Goal: Use online tool/utility: Utilize a website feature to perform a specific function

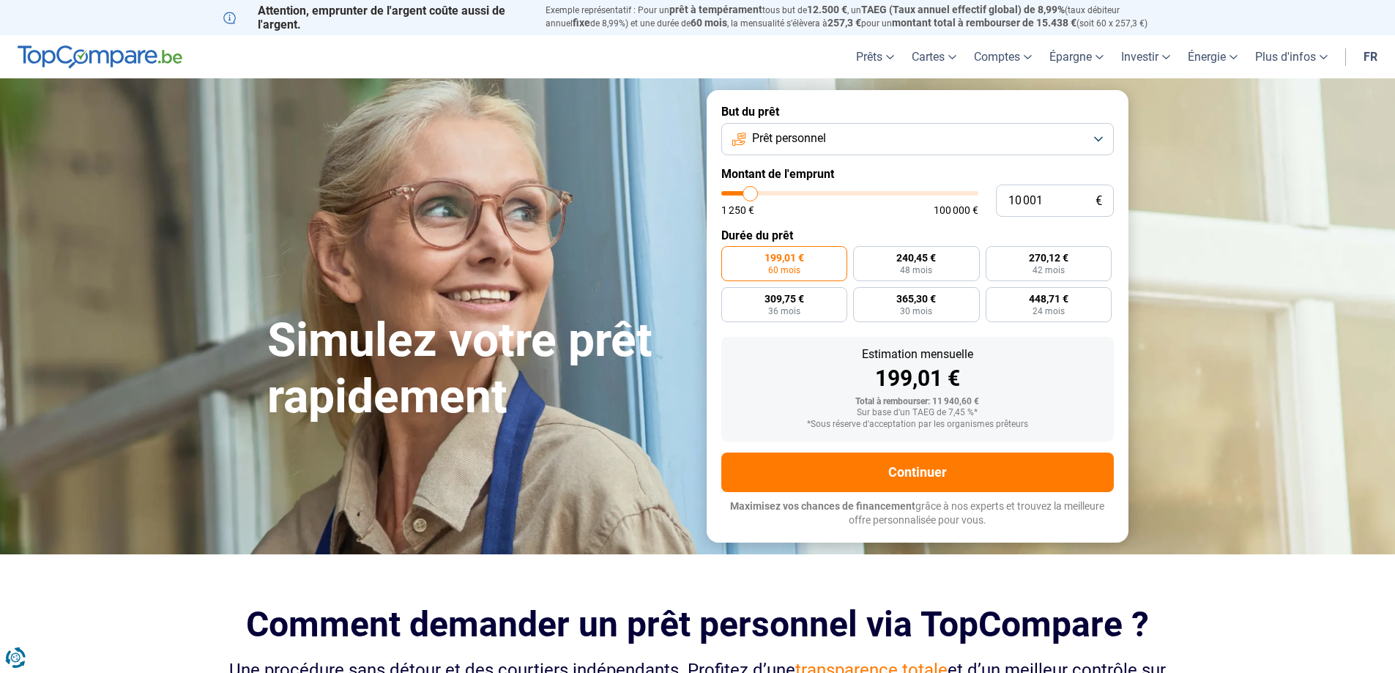
type input "9 000"
type input "9000"
type input "10 000"
type input "10000"
type input "11 500"
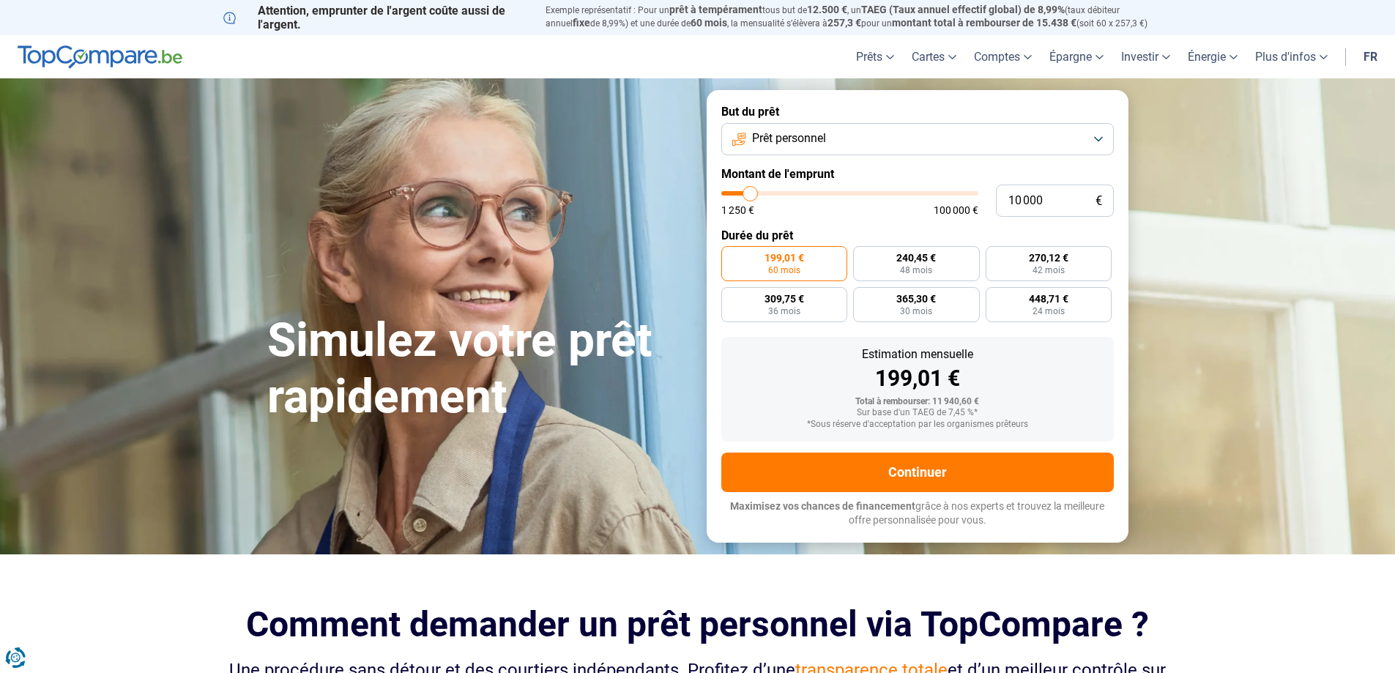
type input "11500"
type input "12 500"
type input "12500"
type input "13 000"
type input "13000"
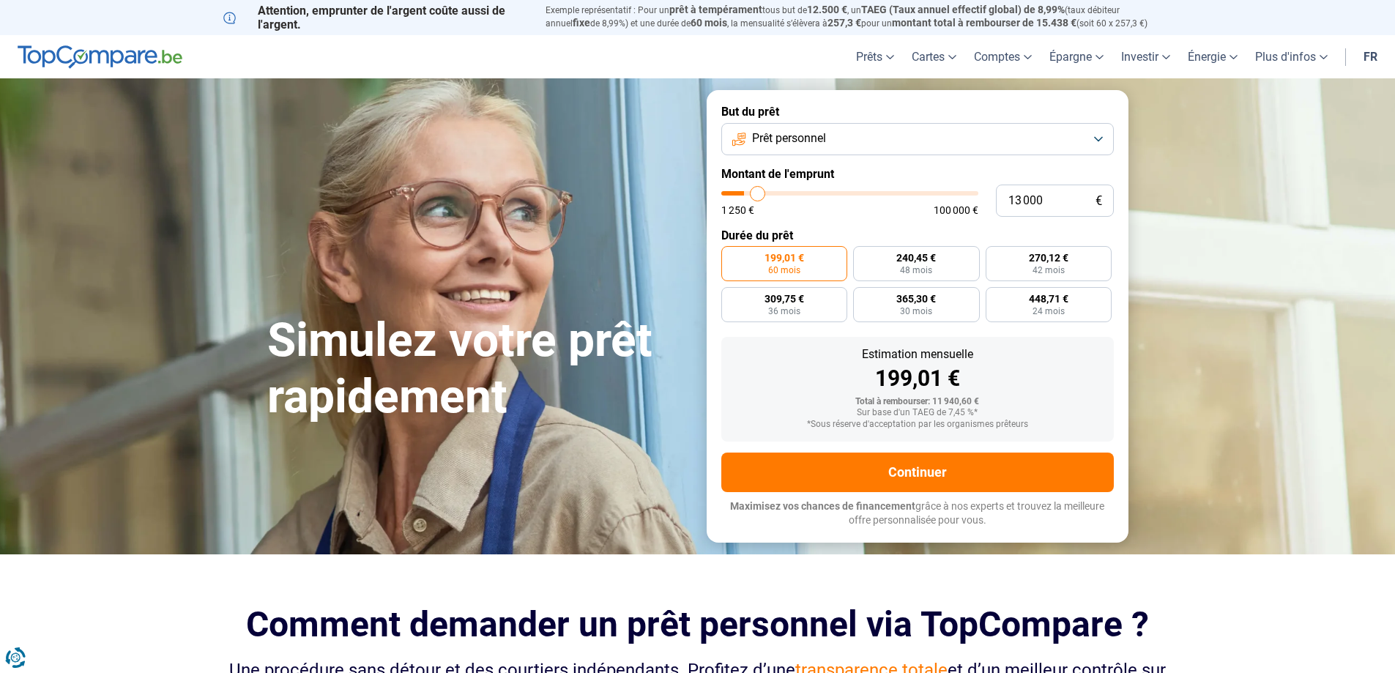
type input "13 250"
type input "13250"
type input "14 000"
type input "14000"
type input "14 500"
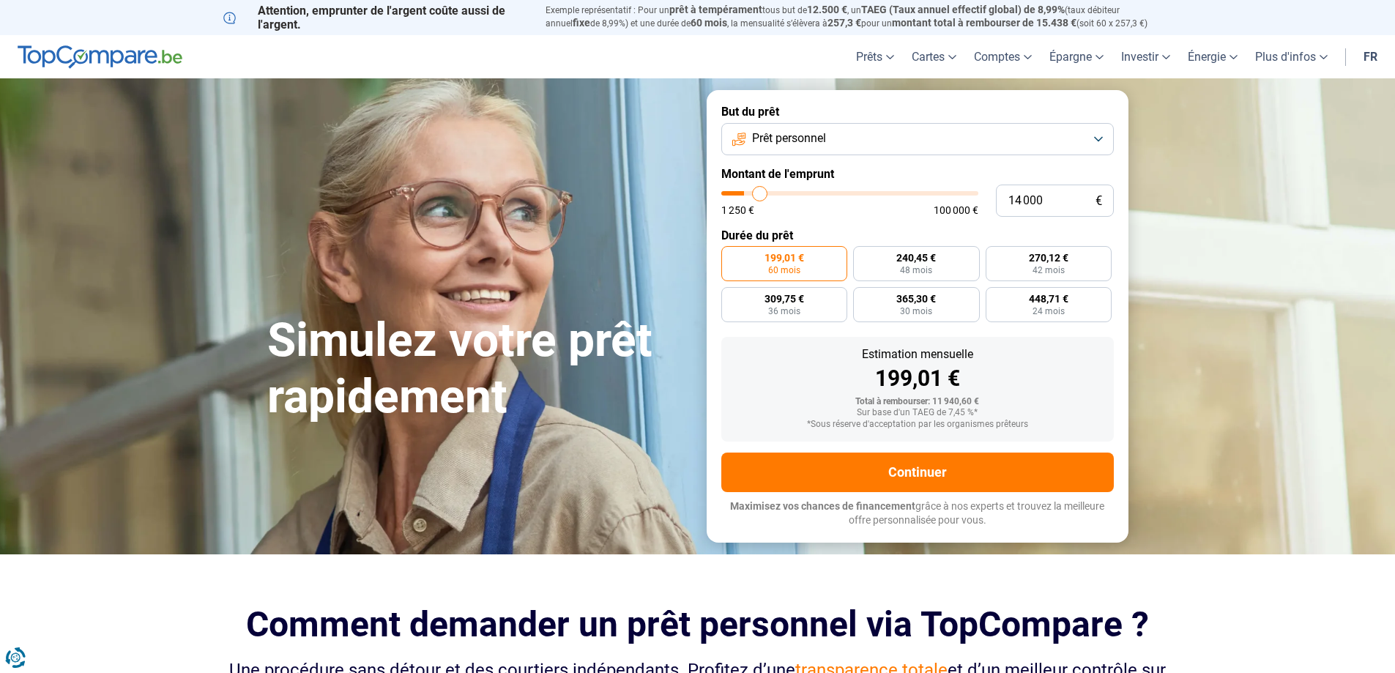
type input "14500"
type input "15 000"
type input "15000"
type input "15 750"
type input "15750"
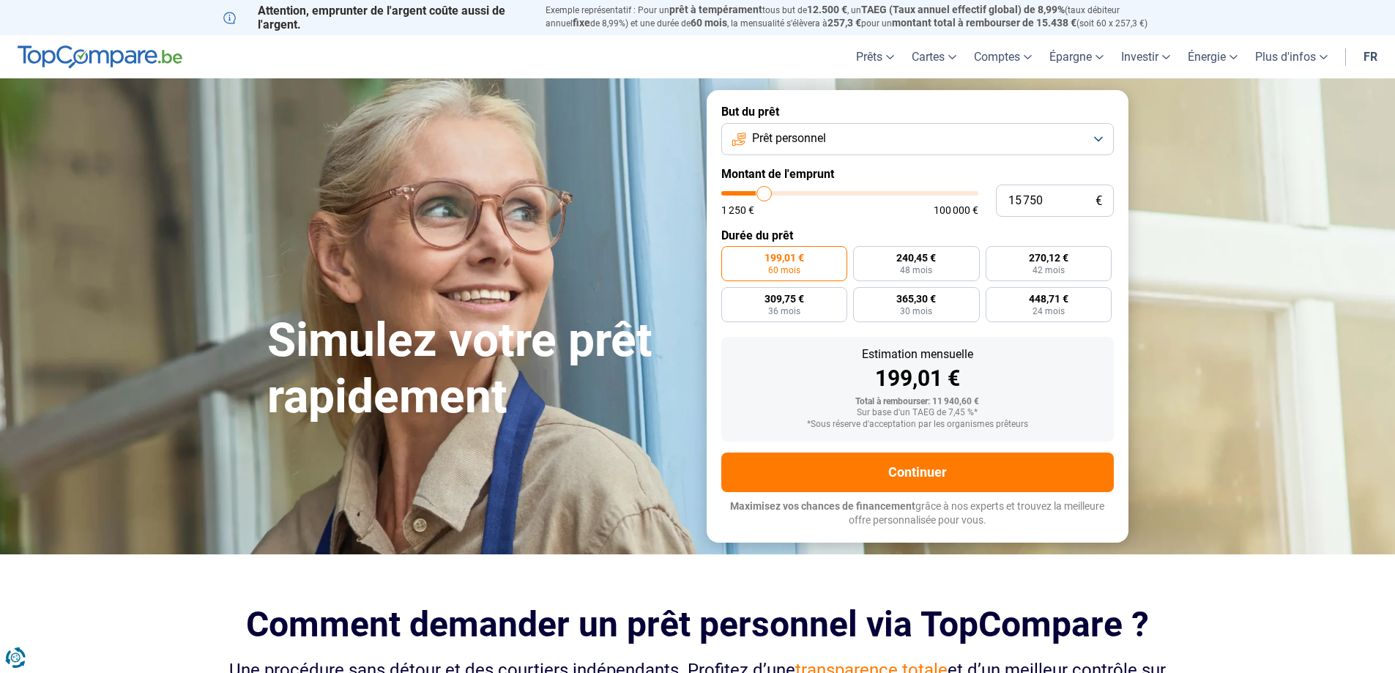
type input "16 500"
type input "16500"
type input "17 250"
type input "17250"
type input "18 000"
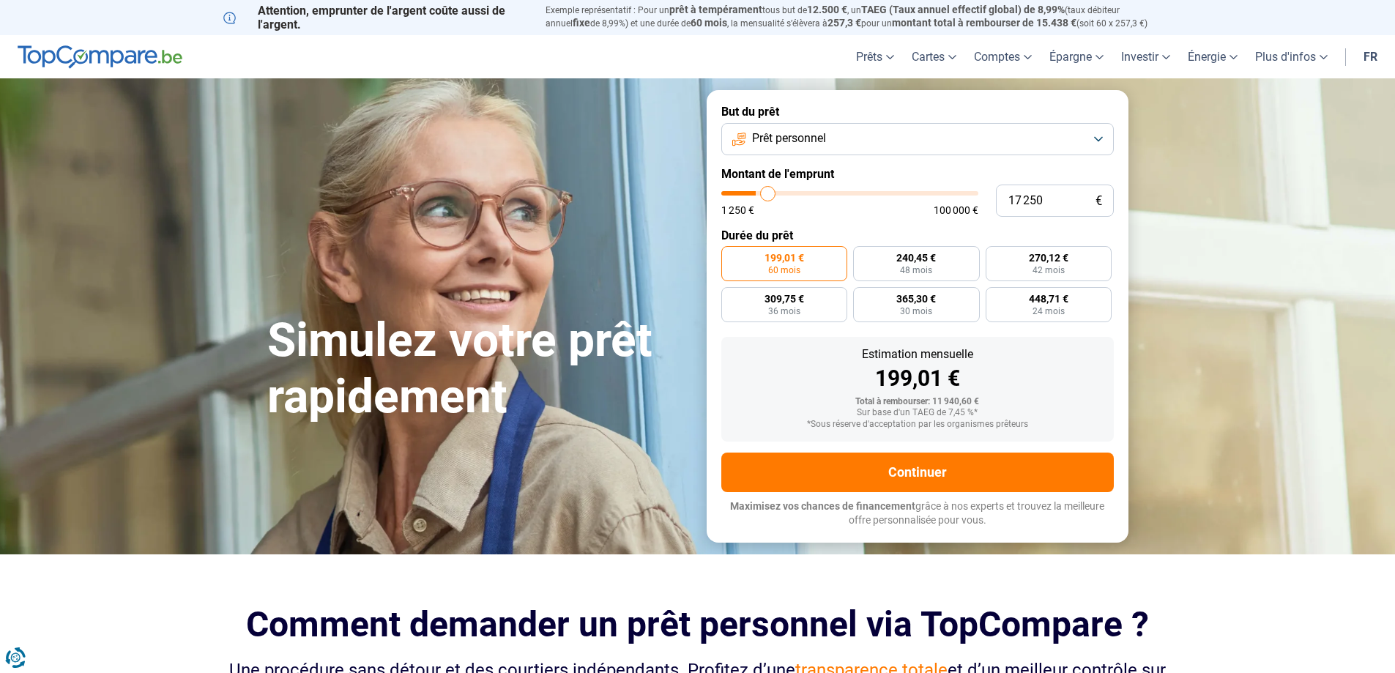
type input "18000"
type input "19 000"
type input "19000"
type input "20 000"
type input "20000"
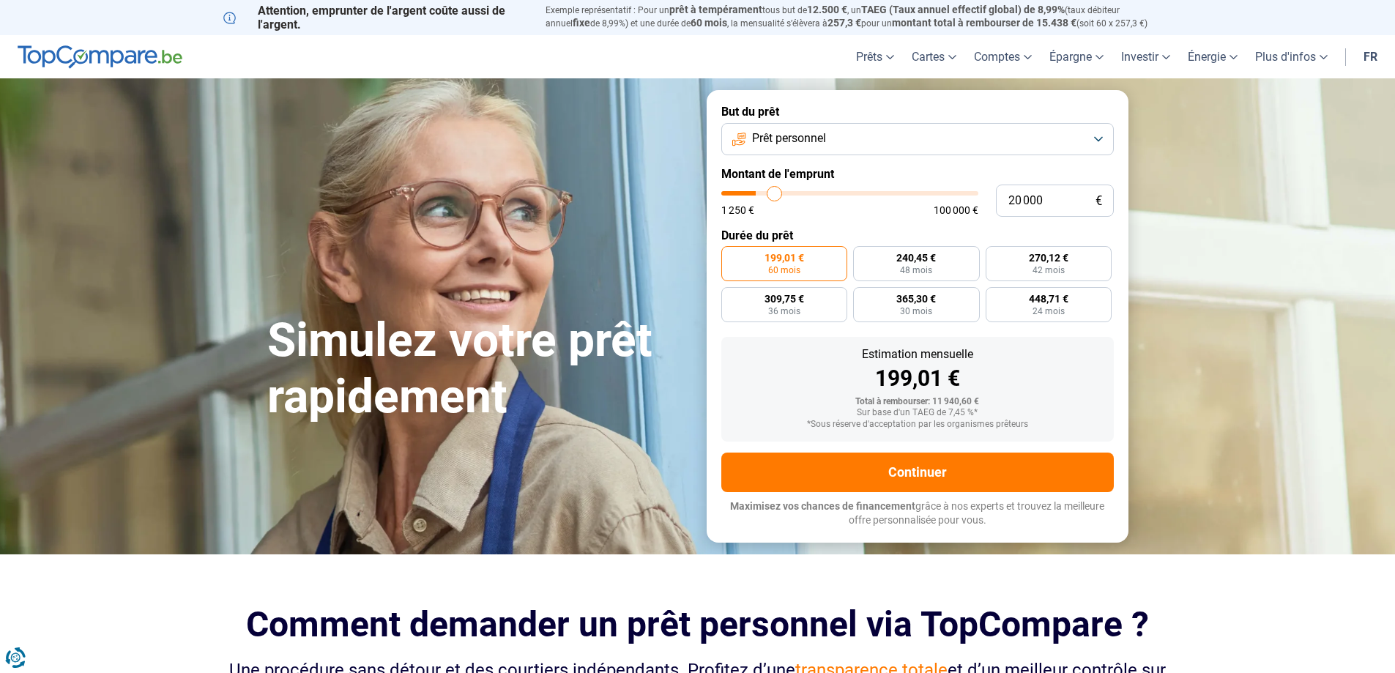
type input "20 500"
type input "20500"
type input "21 250"
type input "21250"
type input "21 500"
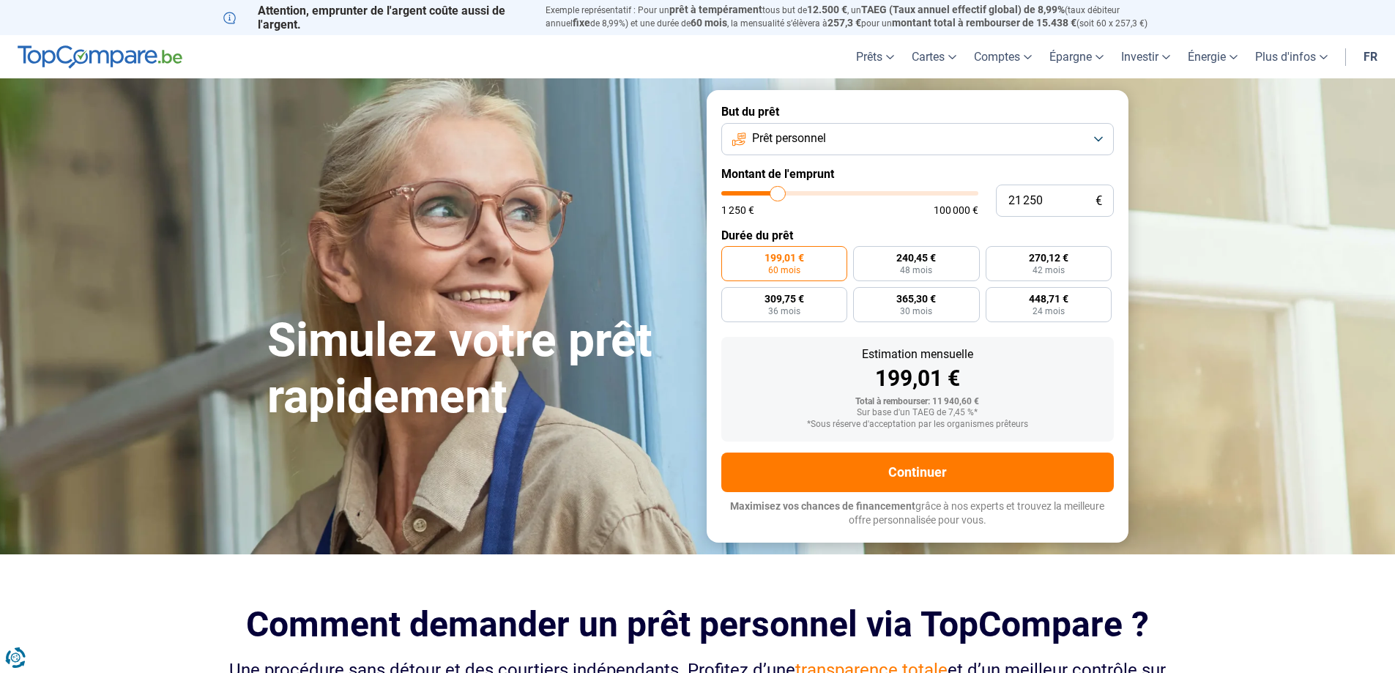
type input "21500"
type input "21 750"
type input "21750"
type input "22 000"
type input "22000"
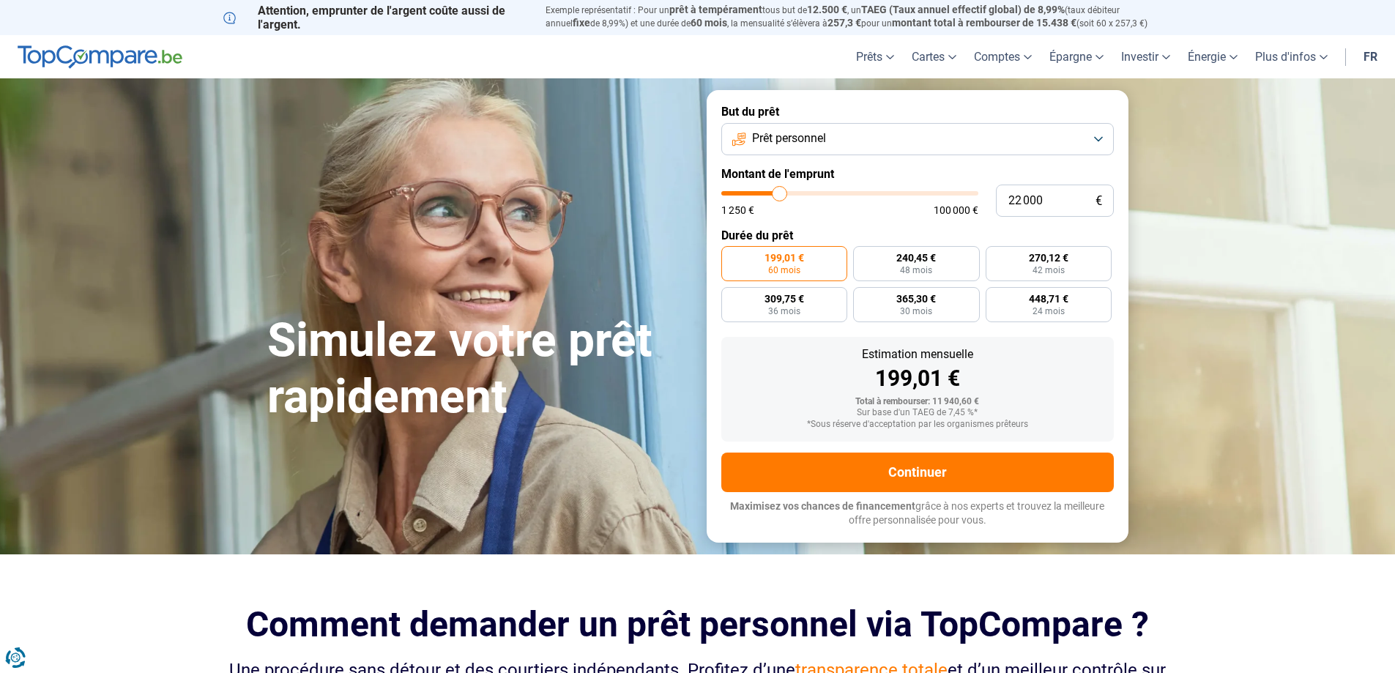
type input "22 250"
type input "22250"
type input "22 750"
type input "22750"
type input "23 000"
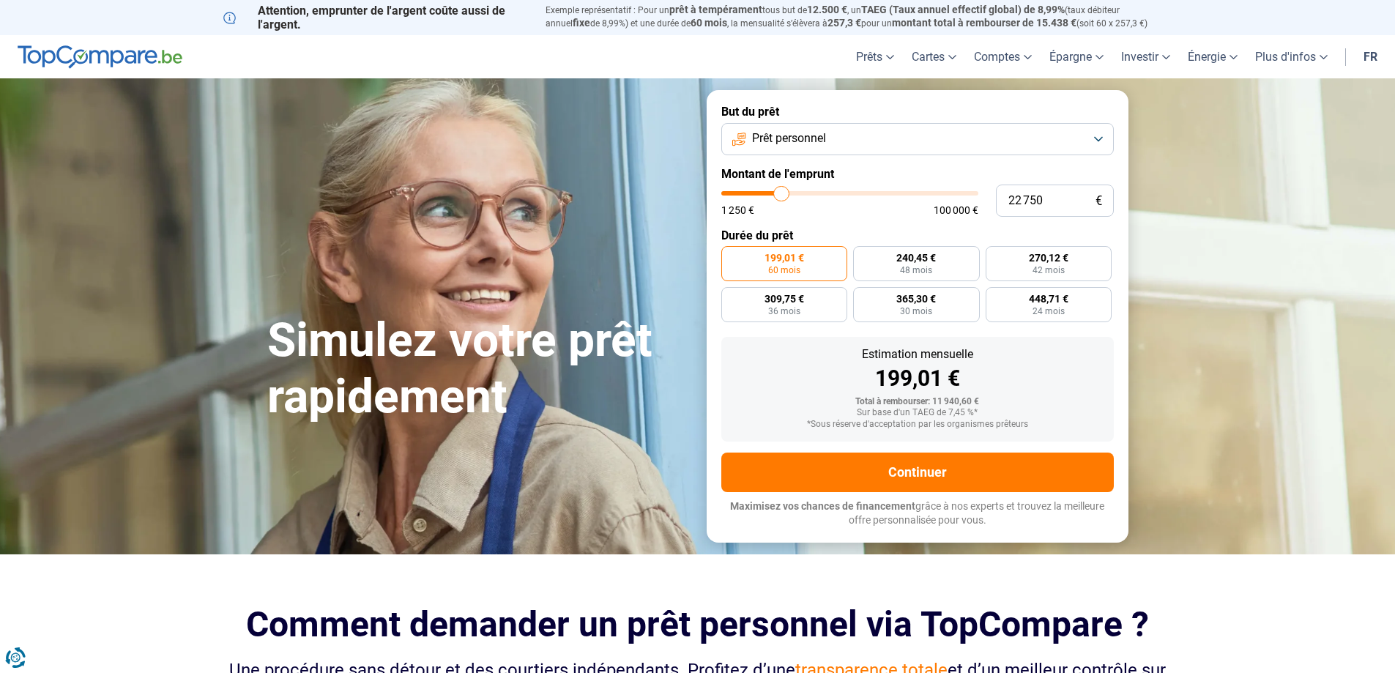
type input "23000"
type input "23 250"
type input "23250"
type input "24 500"
type input "24500"
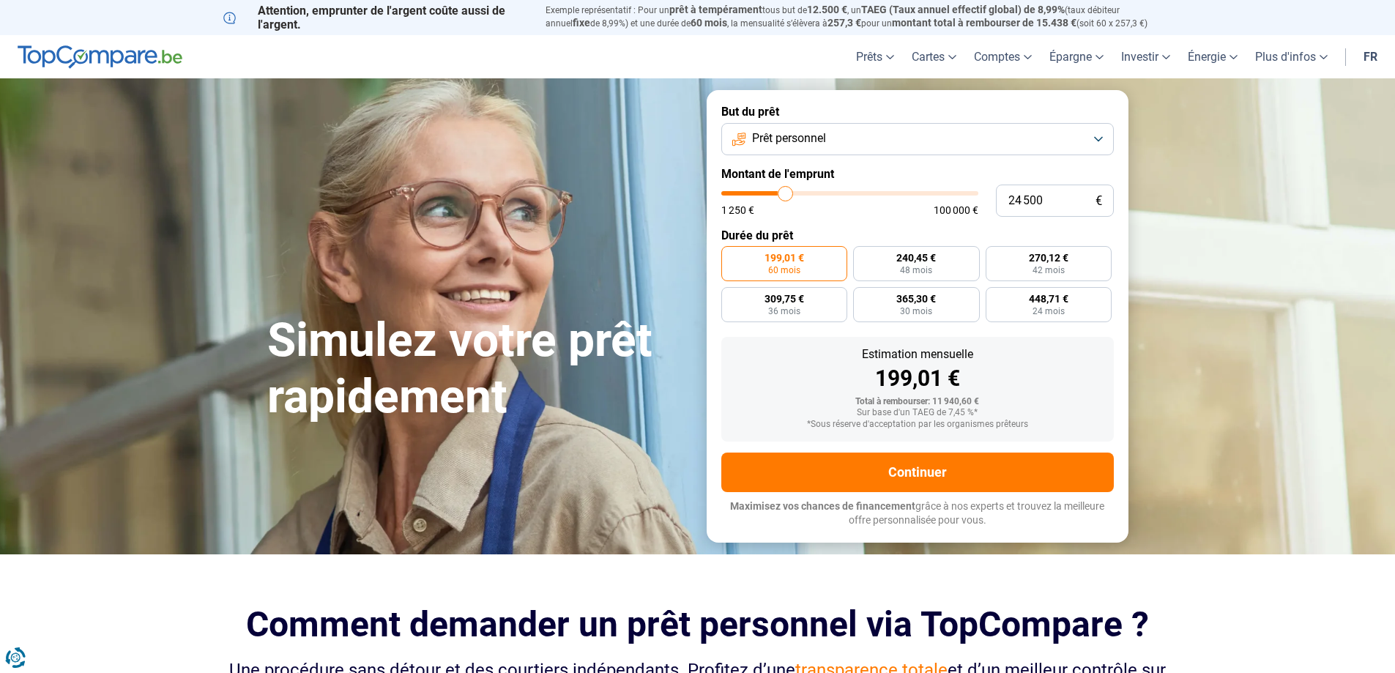
type input "29 750"
type input "29750"
type input "36 250"
type input "36250"
type input "38 000"
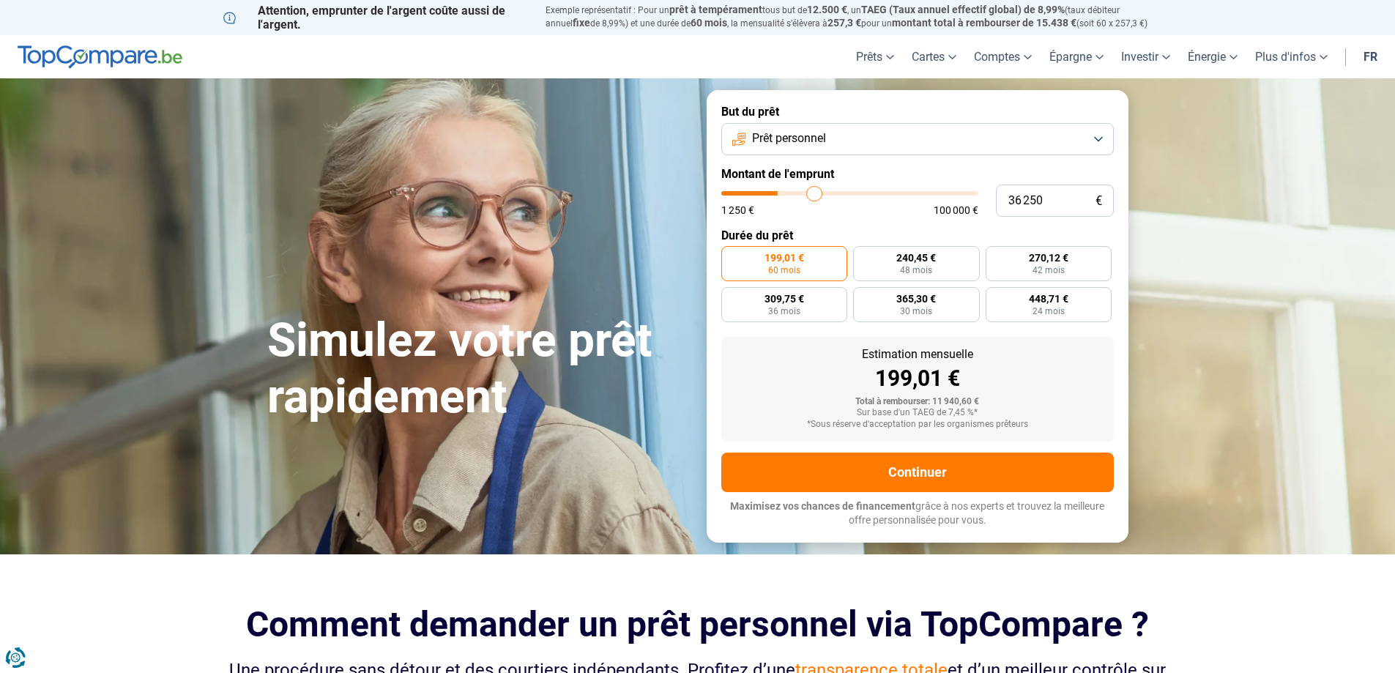
type input "38000"
type input "38 250"
type input "38250"
type input "38 500"
type input "38500"
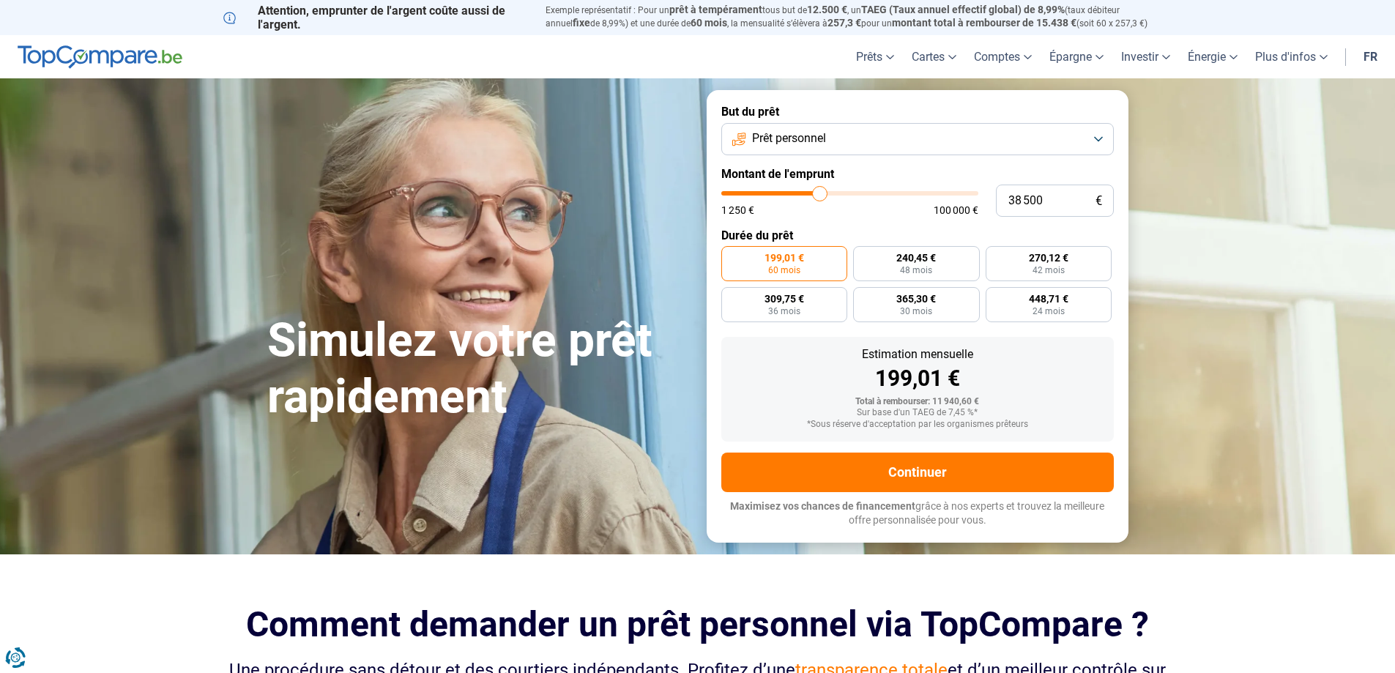
type input "38 750"
type input "38750"
type input "39 250"
type input "39250"
type input "40 000"
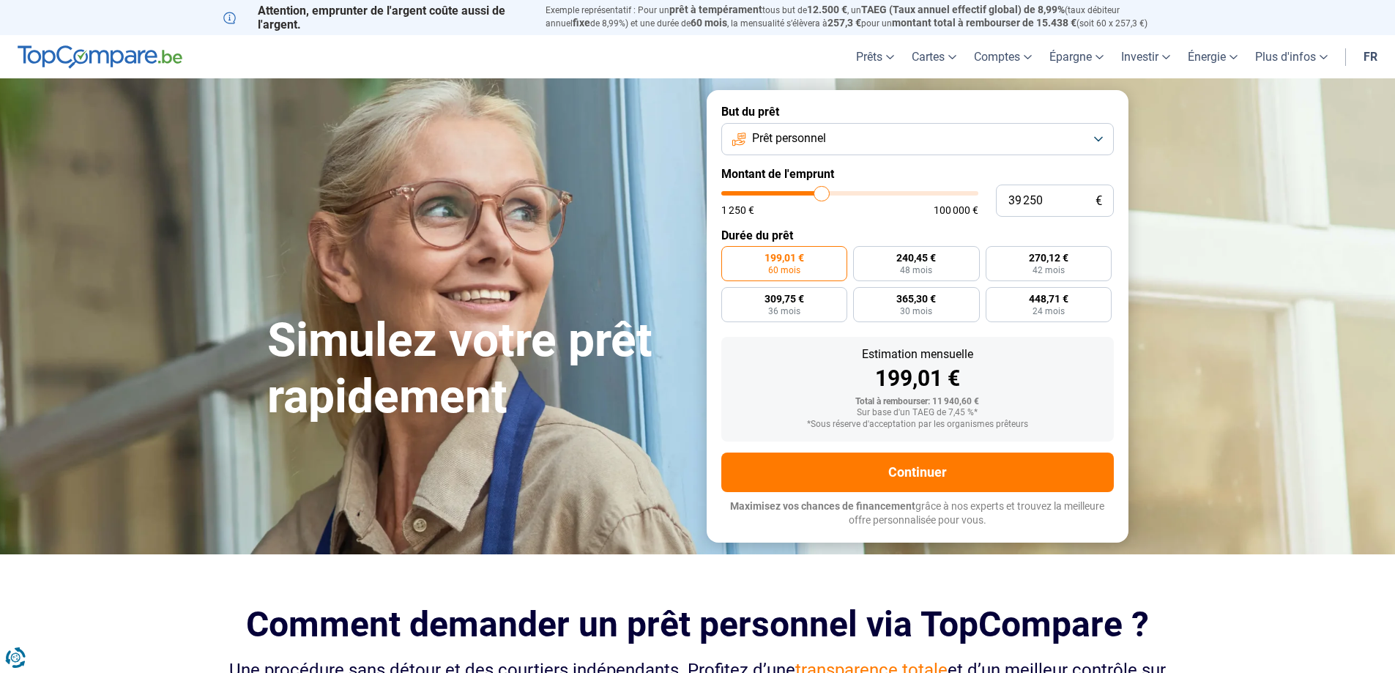
type input "40000"
type input "42 750"
type input "42750"
type input "45 000"
type input "45000"
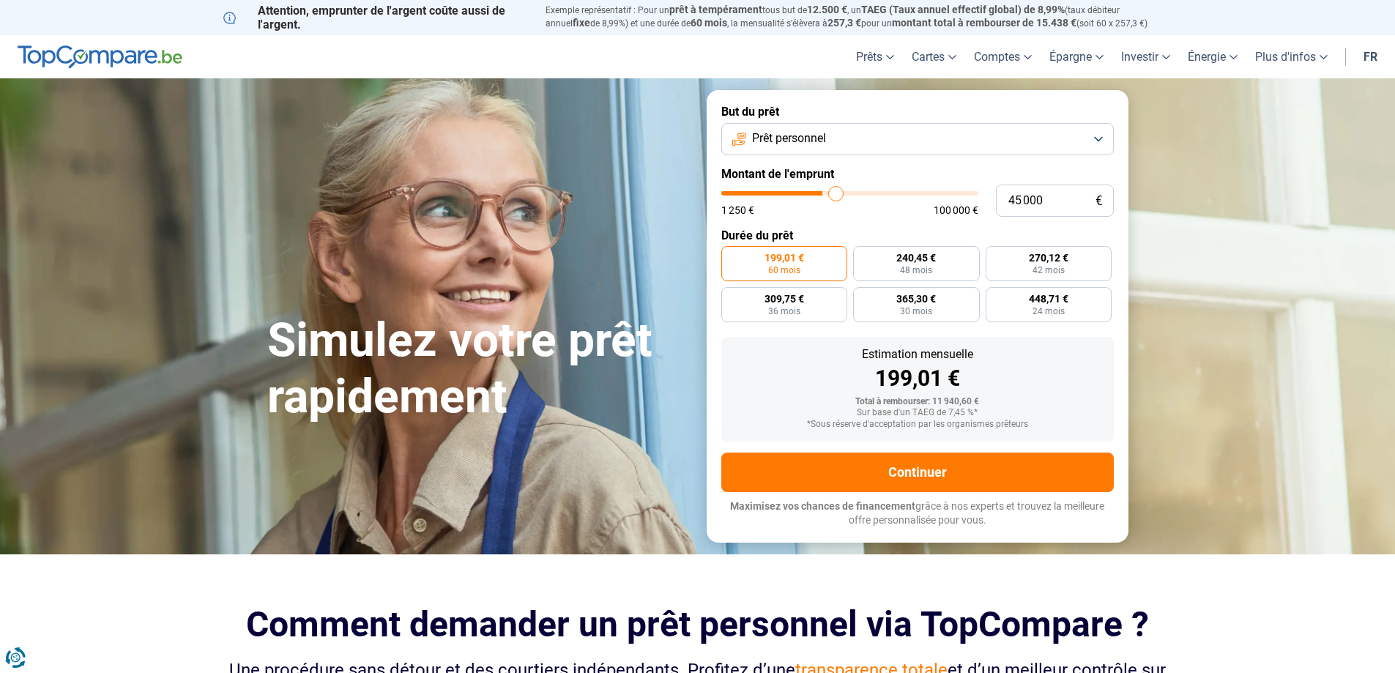
type input "47 000"
type input "47000"
type input "48 000"
type input "48000"
type input "48 500"
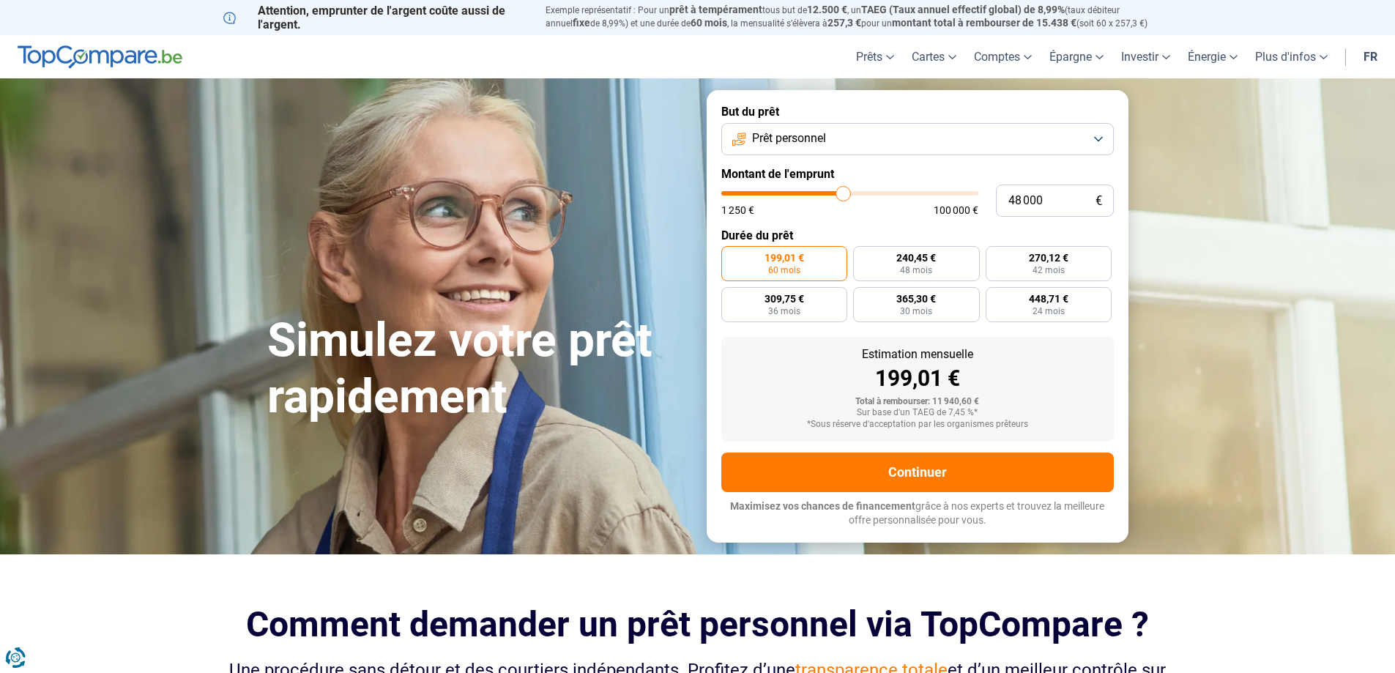
type input "48500"
type input "48 750"
type input "48750"
type input "49 500"
type input "49500"
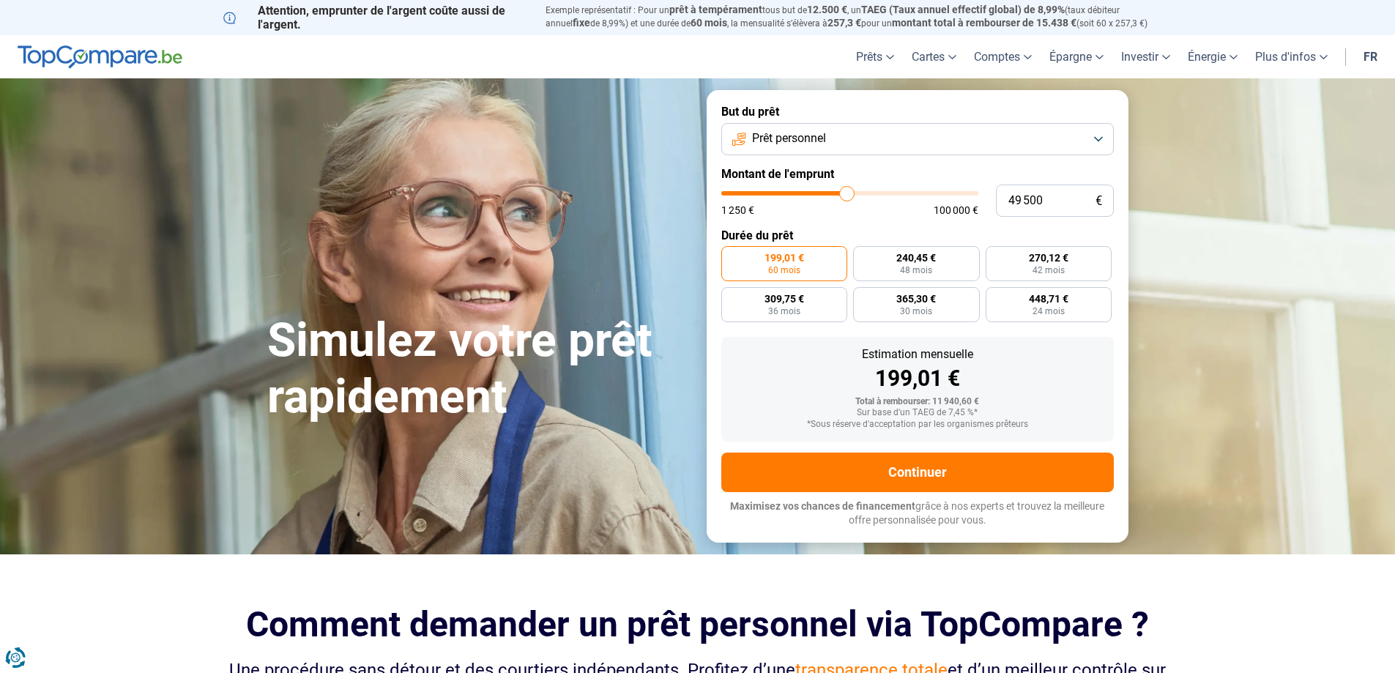
type input "57 250"
type input "57250"
type input "60 000"
type input "60000"
type input "62 500"
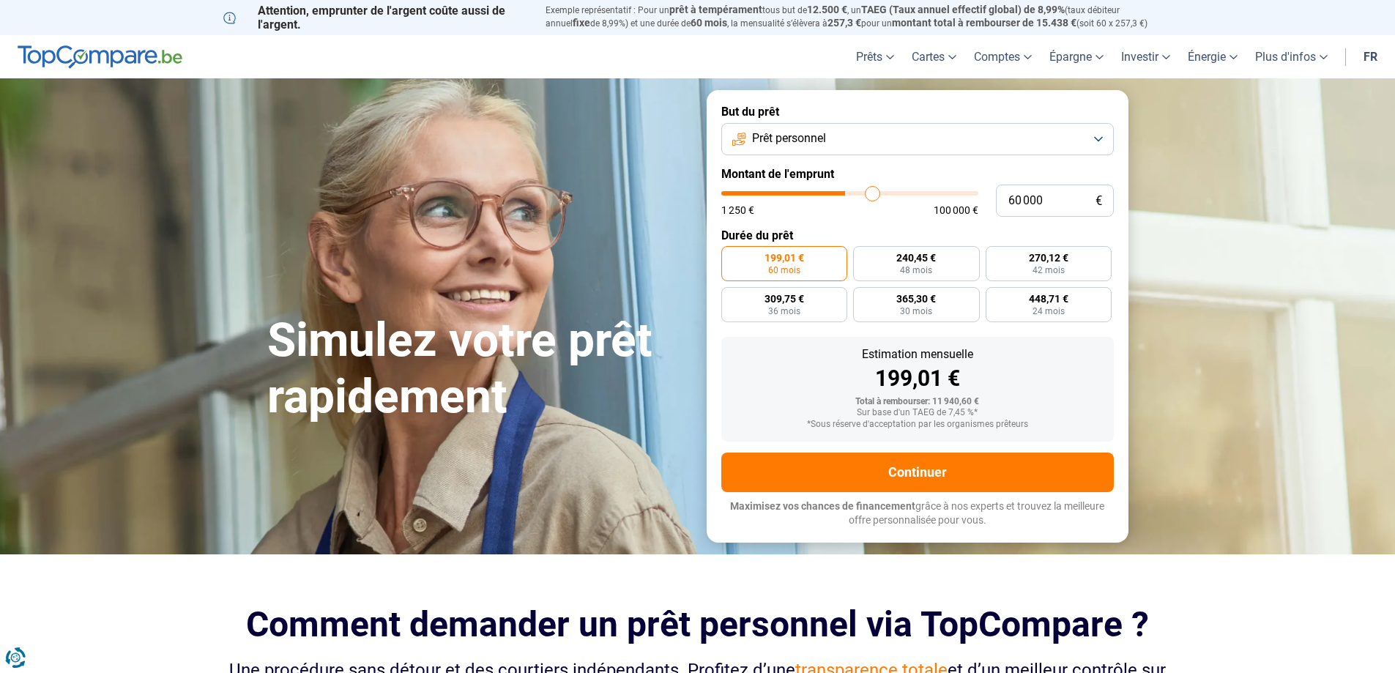
type input "62500"
type input "63 750"
type input "63750"
type input "64 250"
type input "64250"
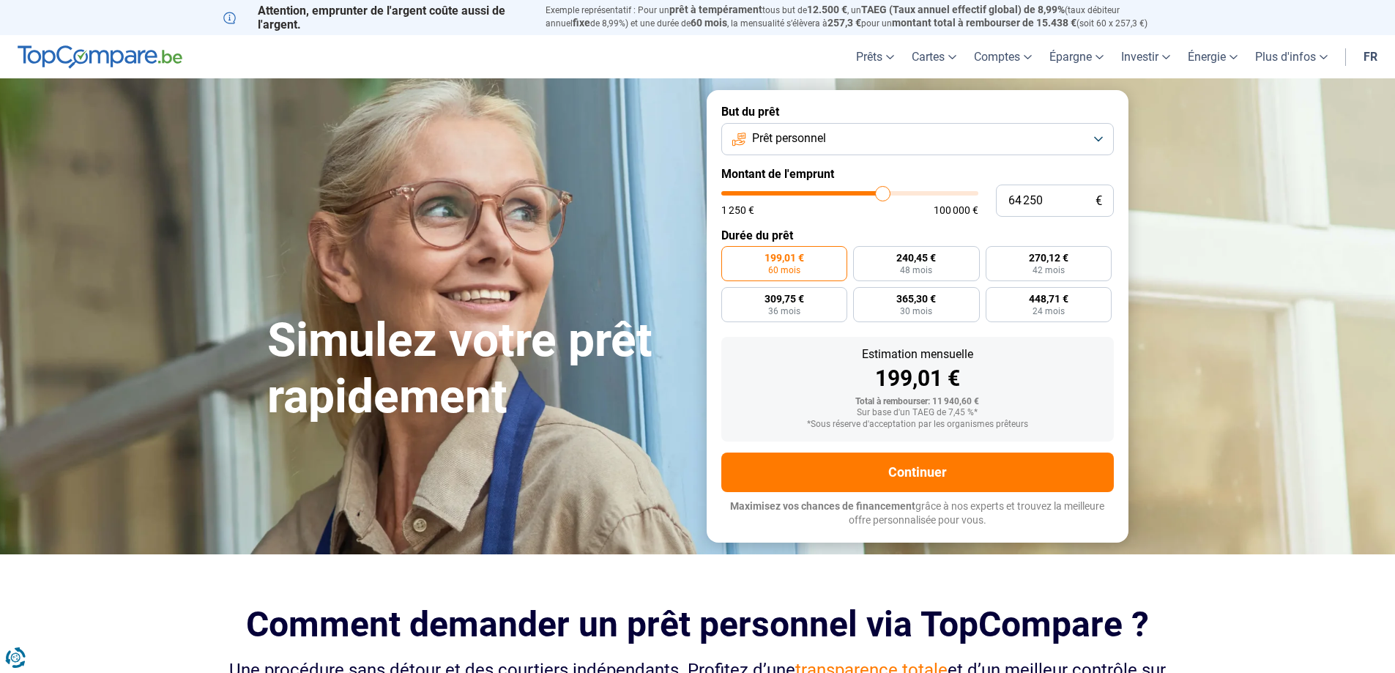
type input "64 500"
type input "64500"
type input "65 000"
type input "65000"
type input "65 250"
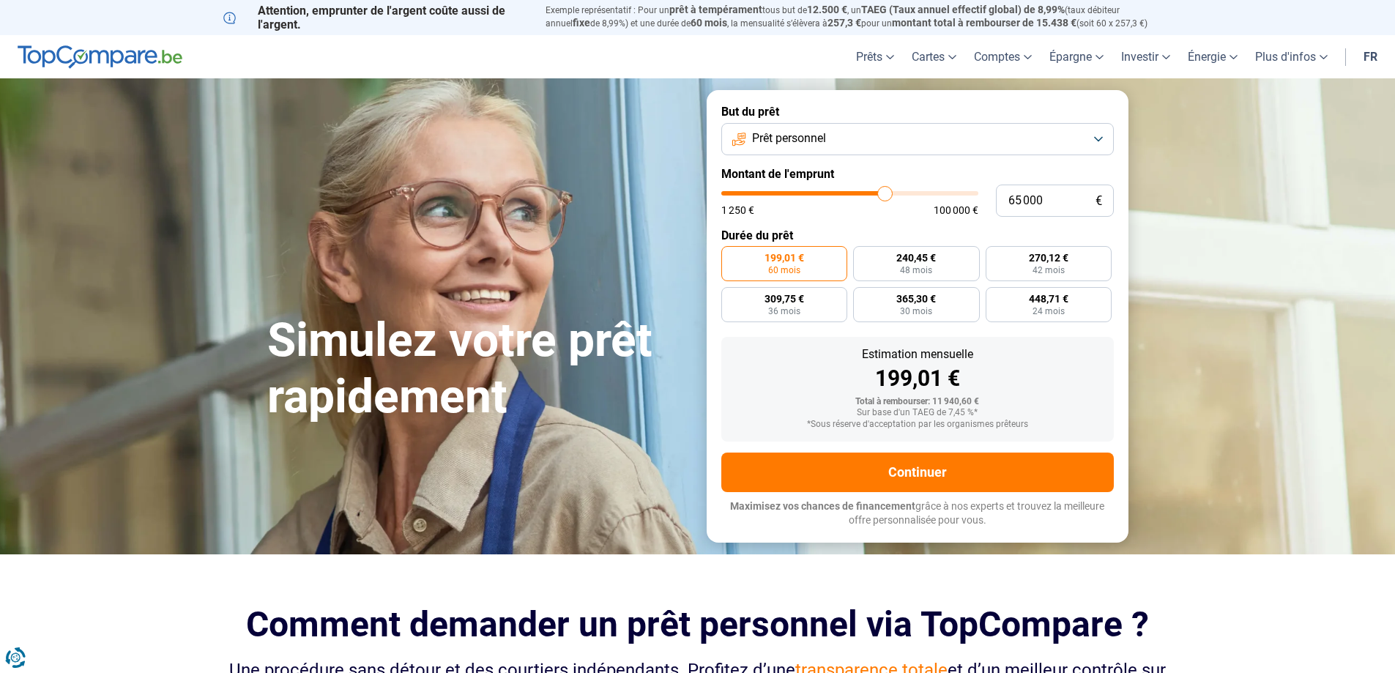
type input "65250"
type input "66 000"
type input "66000"
type input "66 500"
type input "66500"
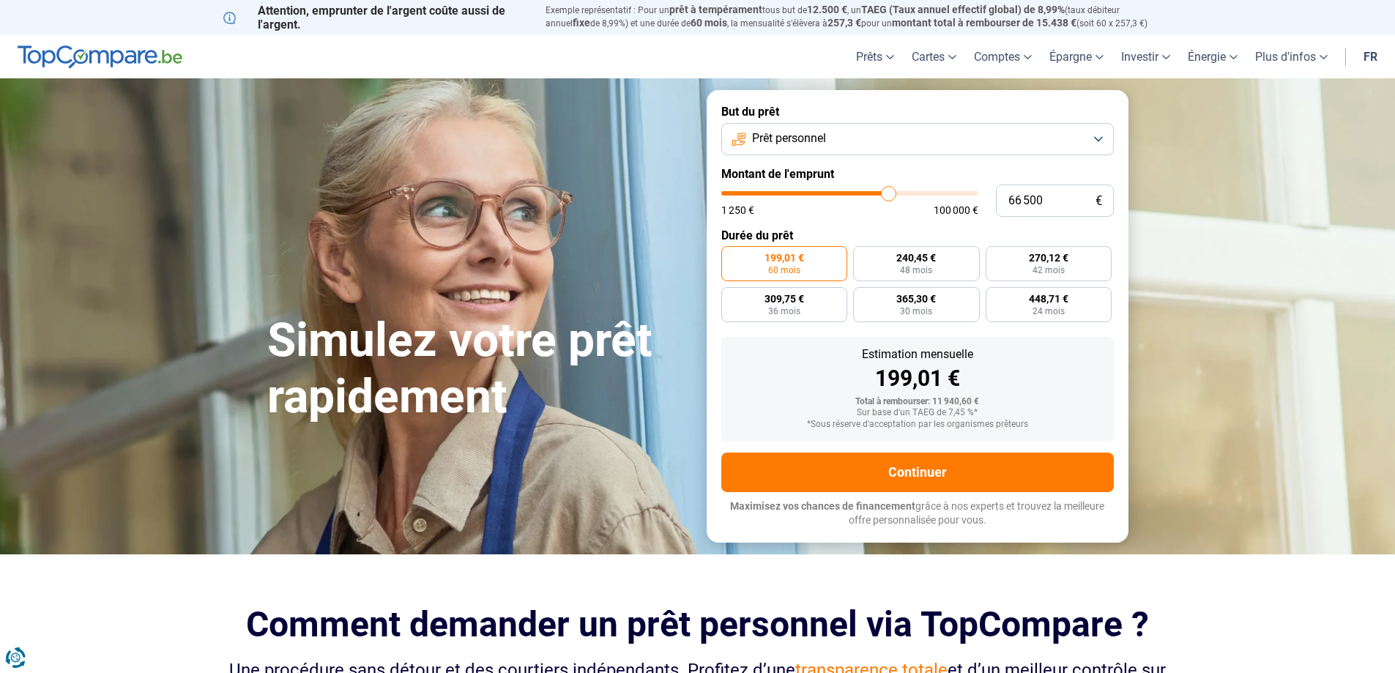
type input "71 250"
type input "71250"
type input "78 250"
type input "78250"
type input "83 250"
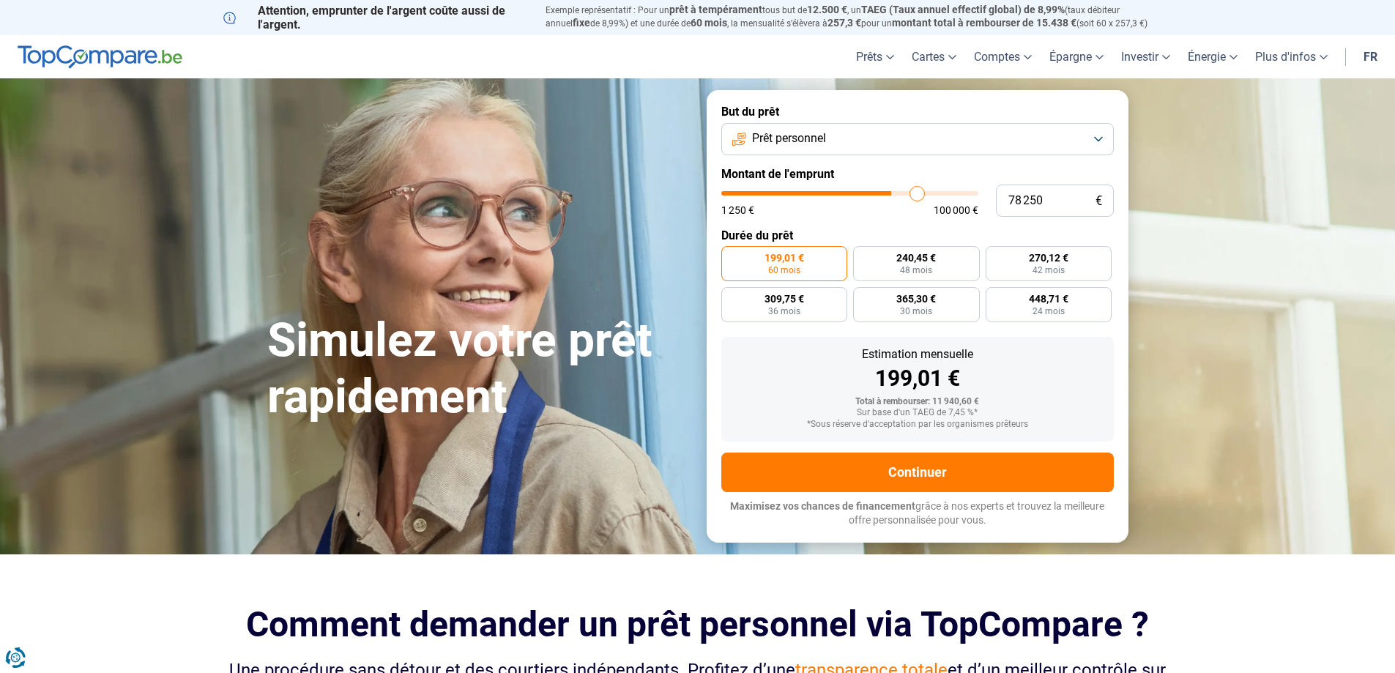
type input "83250"
type input "85 750"
type input "85750"
type input "86 000"
type input "86000"
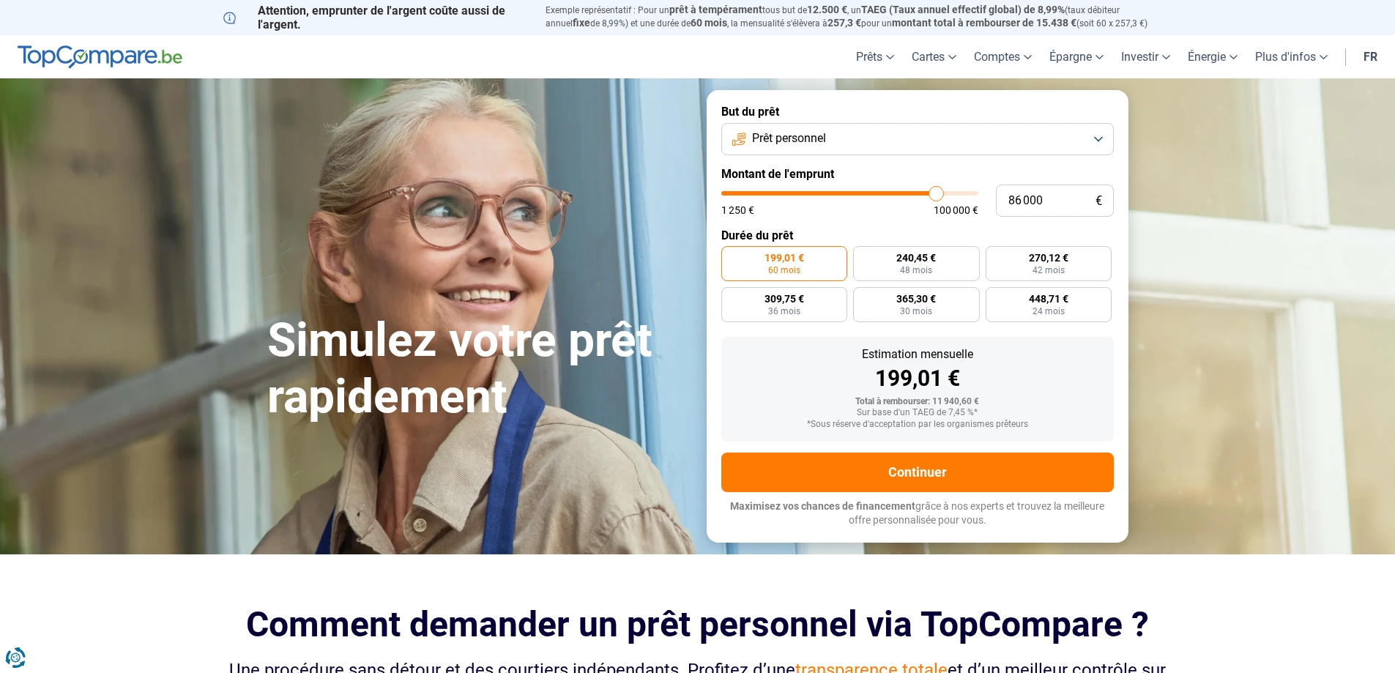
type input "86 500"
type input "86500"
type input "87 000"
type input "87000"
type input "87 250"
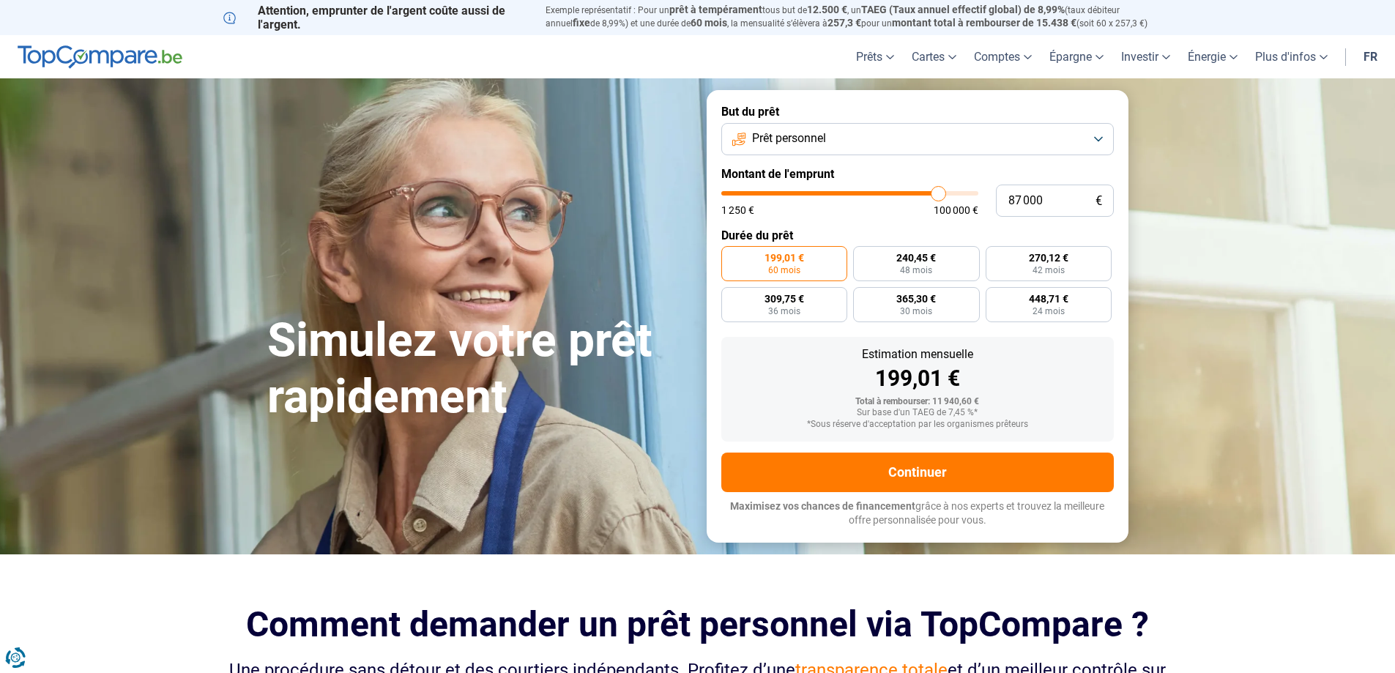
type input "87250"
type input "92 500"
type input "92500"
type input "98 500"
type input "98500"
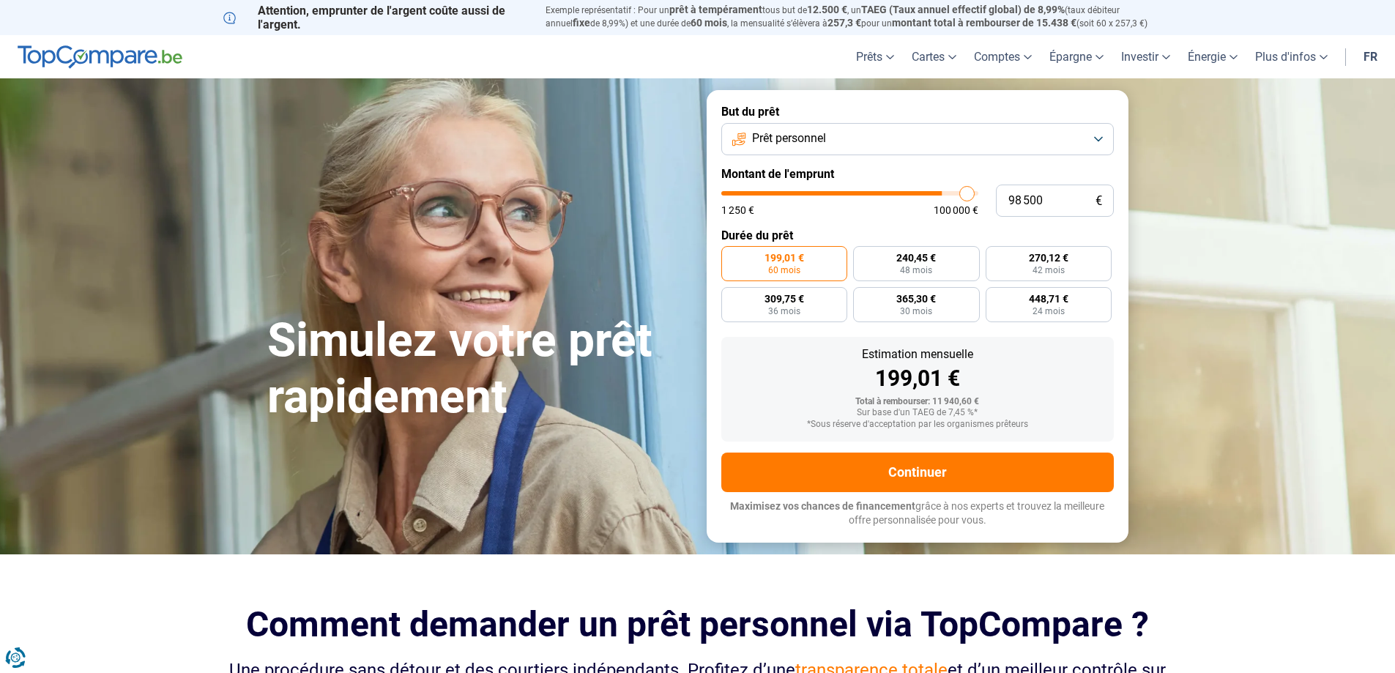
type input "100 000"
type input "100000"
type input "96 000"
type input "96000"
type input "90 500"
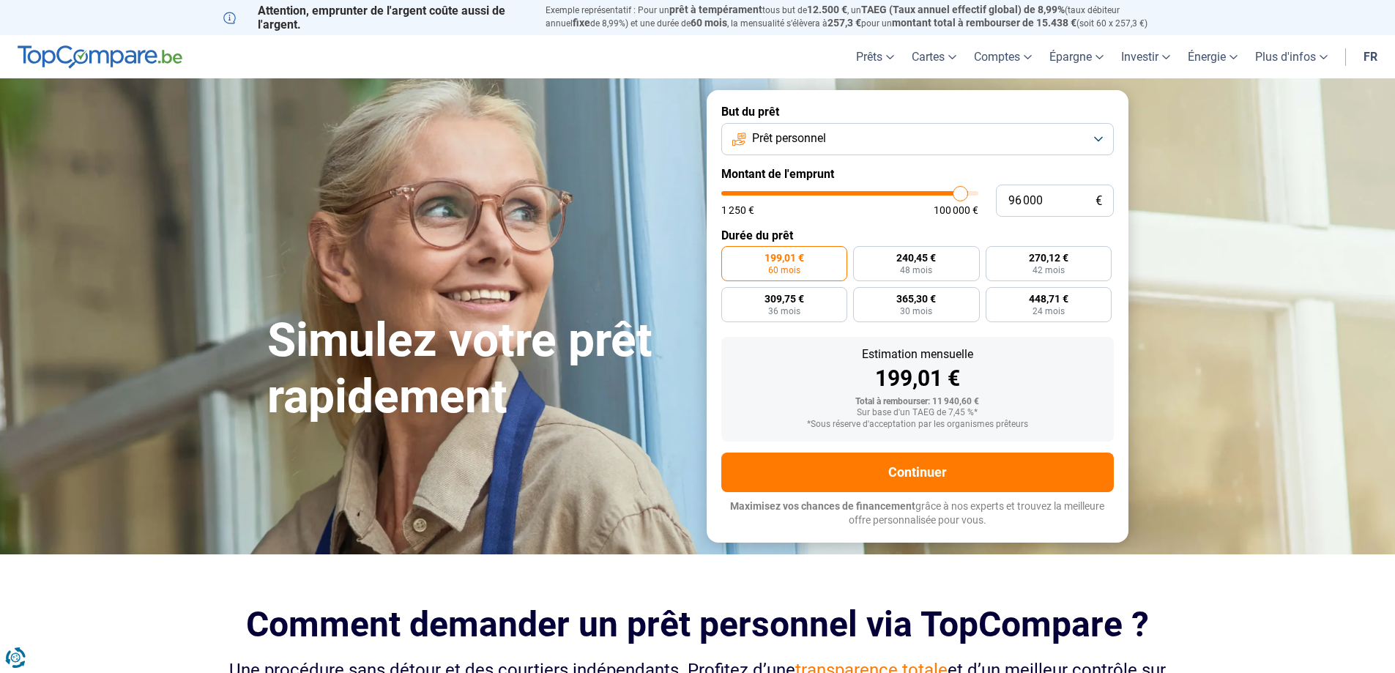
type input "90500"
type input "86 750"
type input "86750"
type input "85 500"
type input "85500"
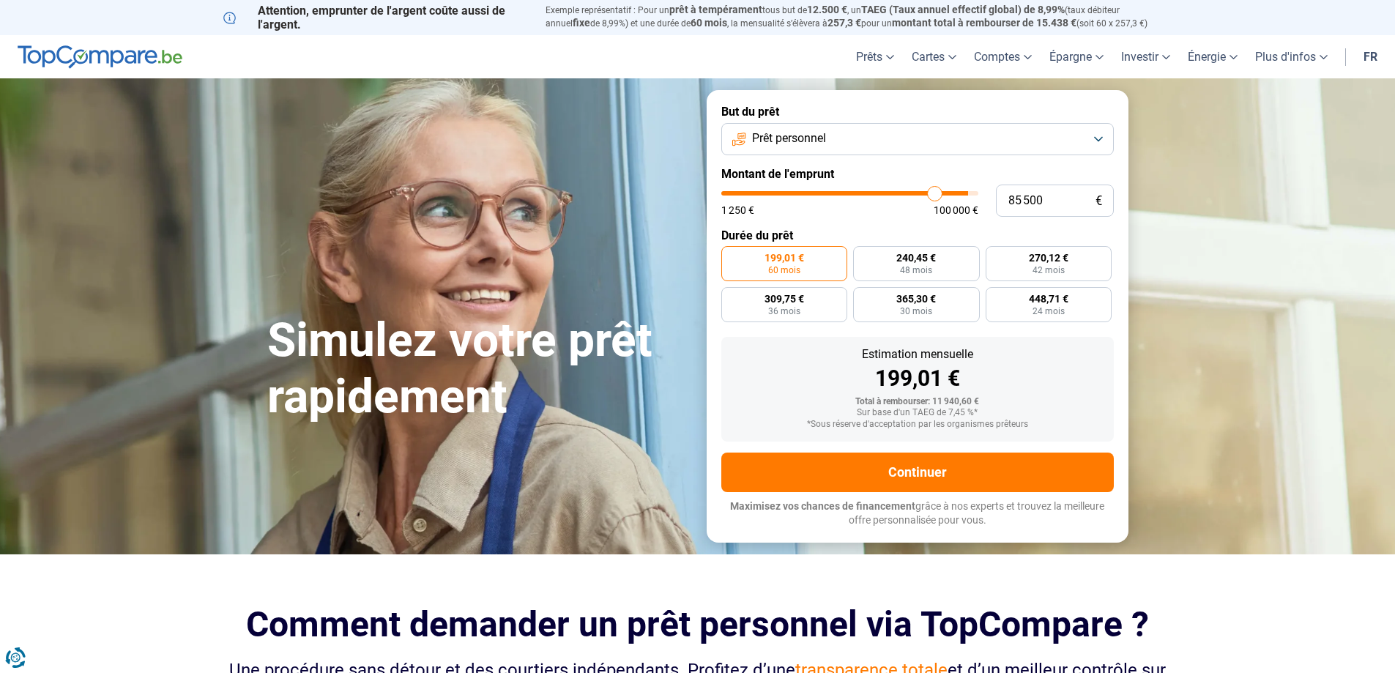
type input "85 250"
type input "85250"
type input "85 000"
type input "85000"
type input "83 000"
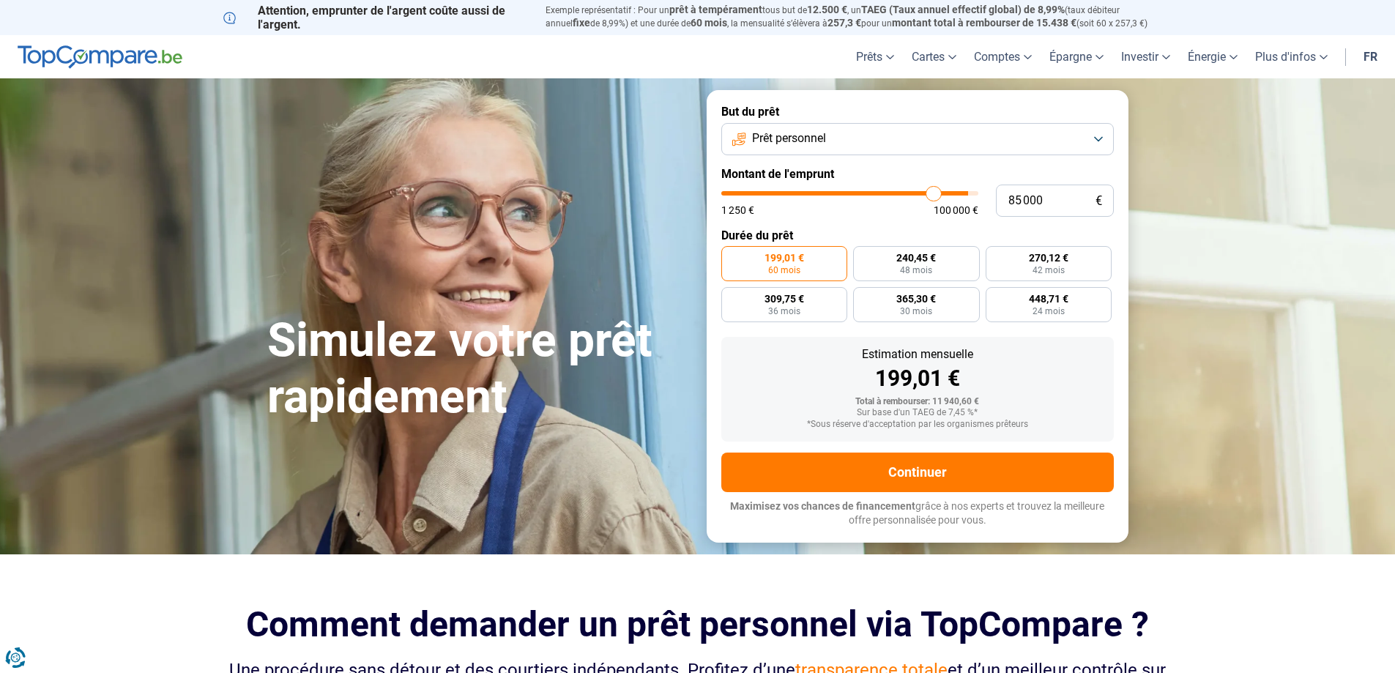
type input "83000"
type input "80 250"
type input "80250"
type input "78 750"
type input "78750"
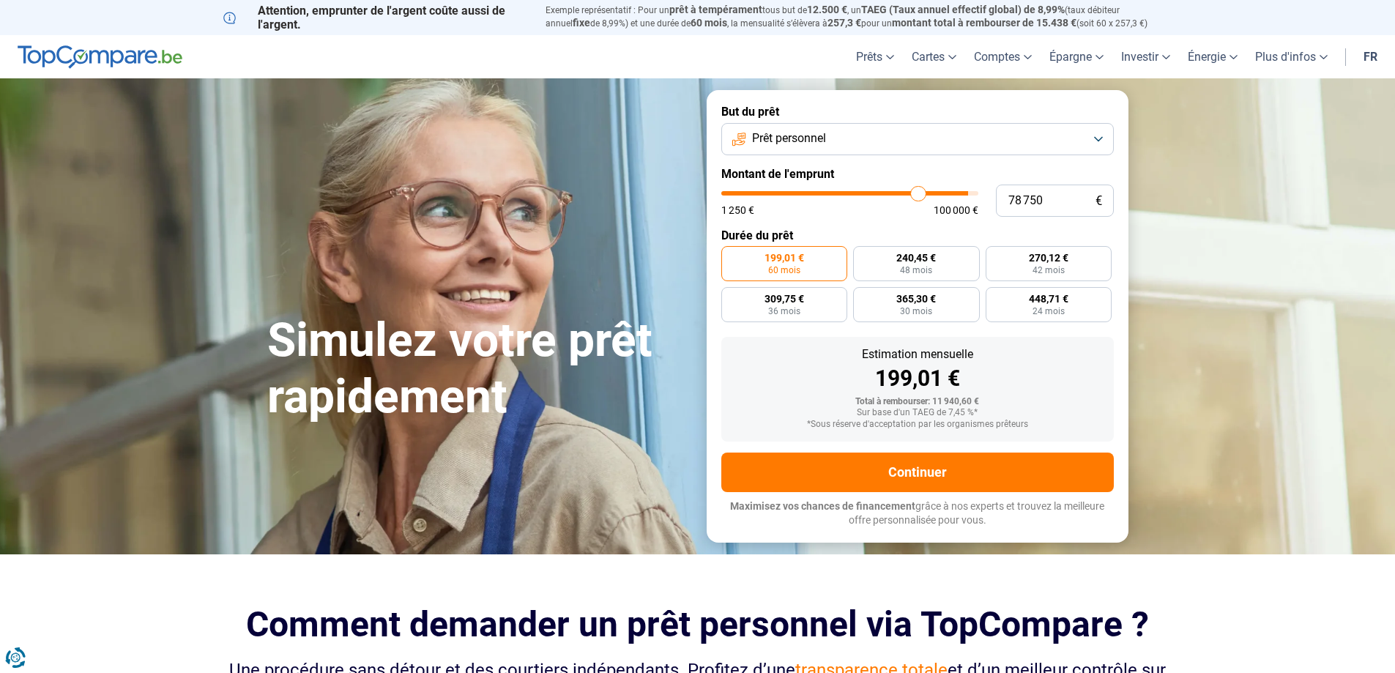
type input "77 250"
type input "77250"
type input "76 750"
type input "76750"
type input "76 500"
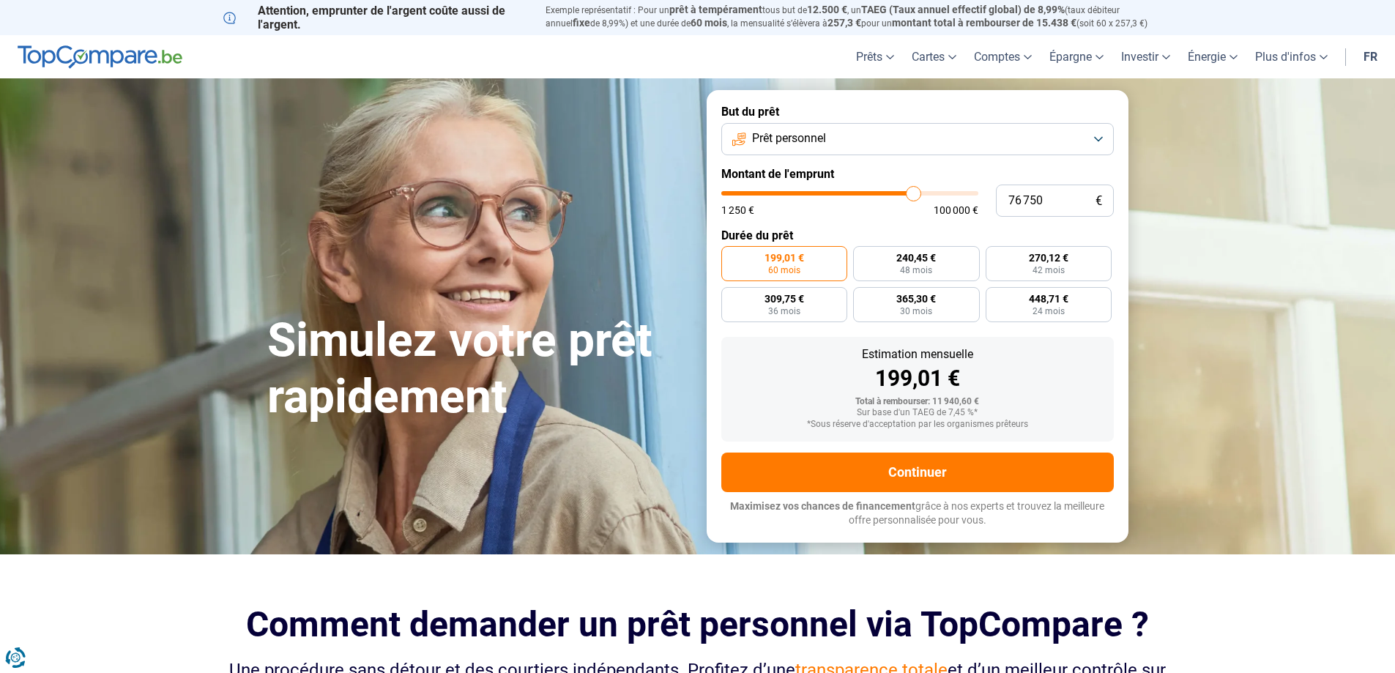
type input "76500"
type input "76 250"
type input "76250"
type input "75 250"
type input "75250"
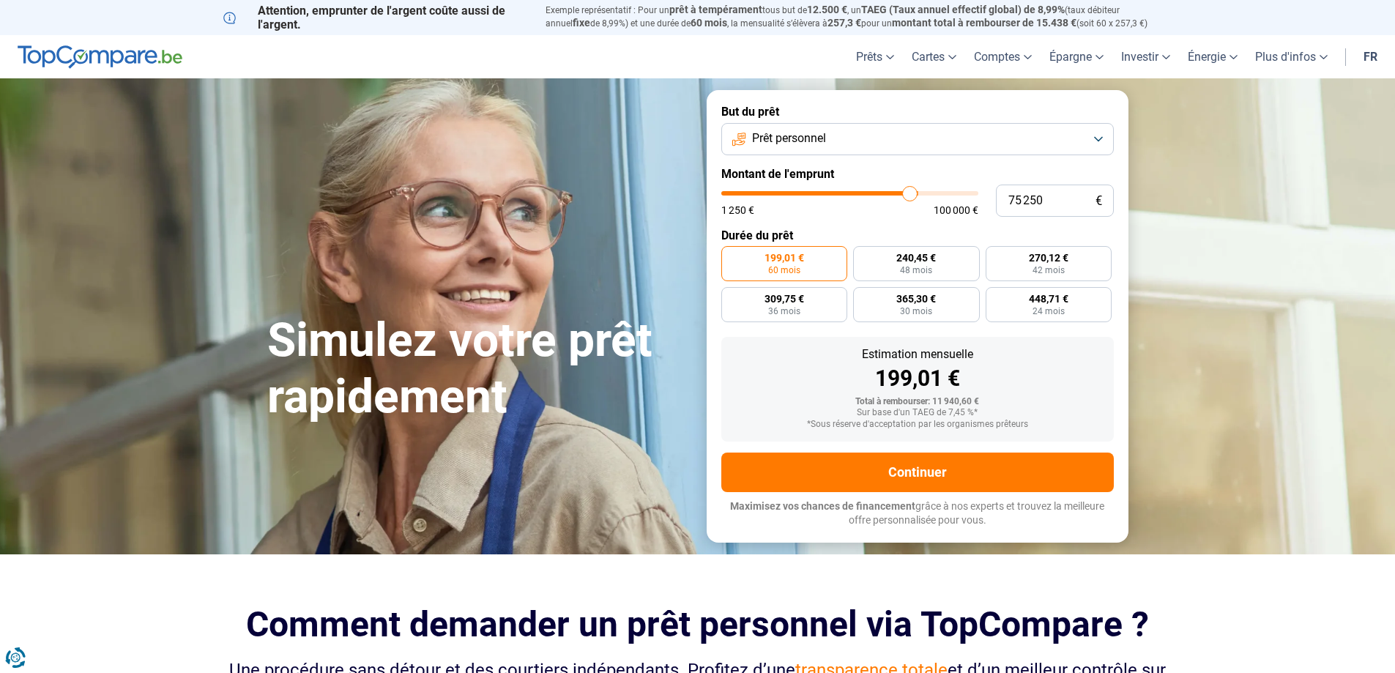
type input "71 250"
type input "71250"
type input "67 500"
type input "67500"
type input "63 250"
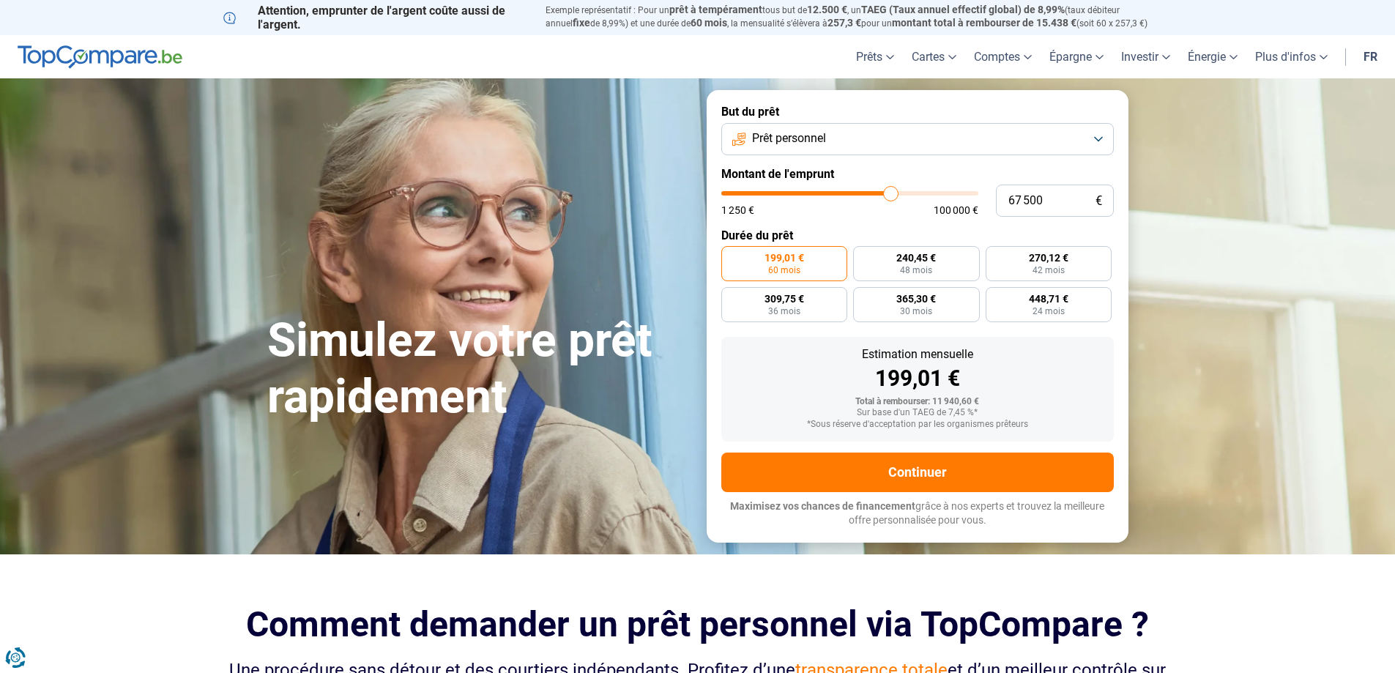
type input "63250"
type input "61 000"
type input "61000"
type input "60 750"
type input "60750"
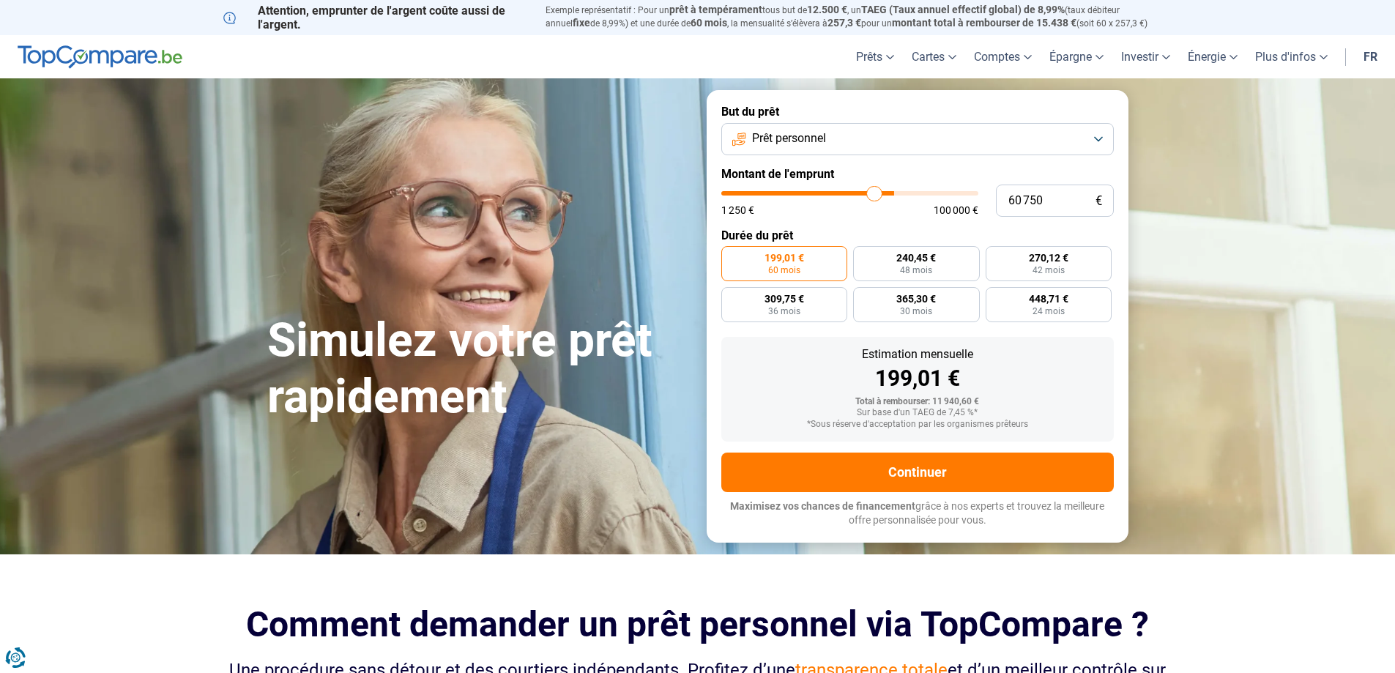
type input "60 500"
type input "60500"
type input "60 000"
type input "60000"
type input "59 500"
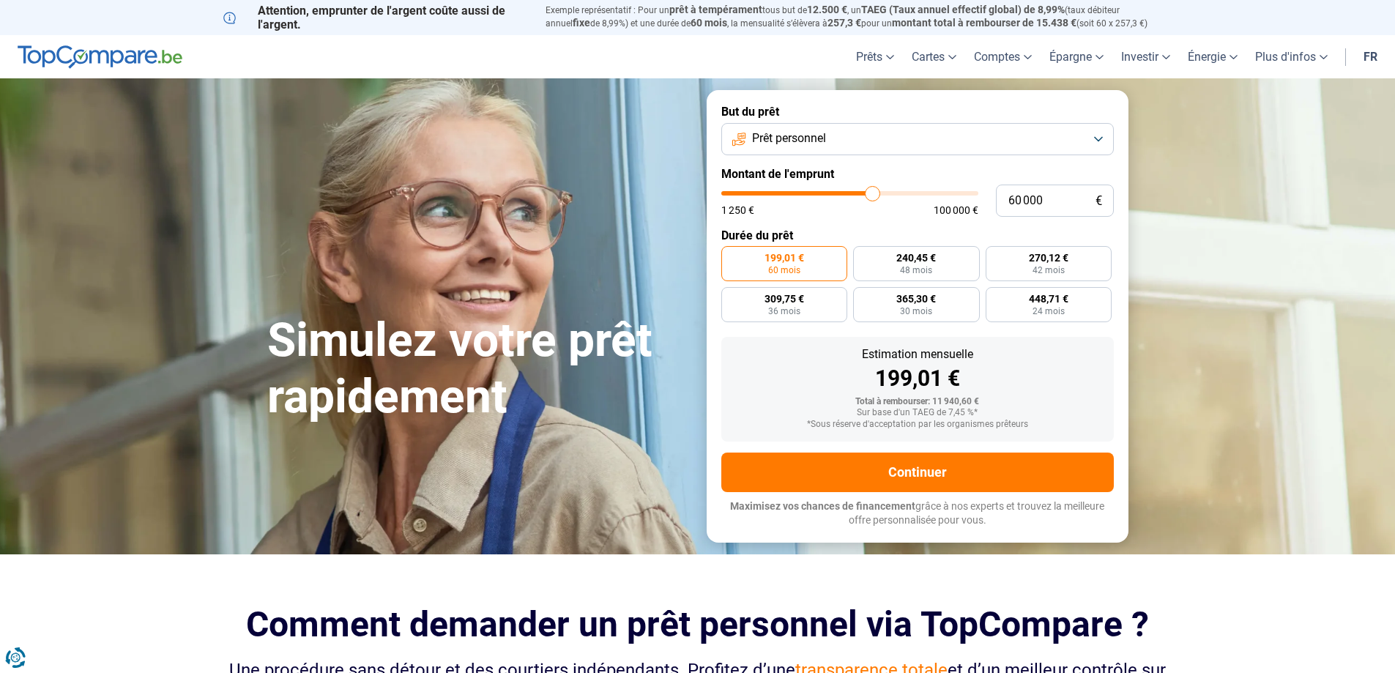
type input "59500"
type input "59 250"
type input "59250"
type input "59 000"
type input "59000"
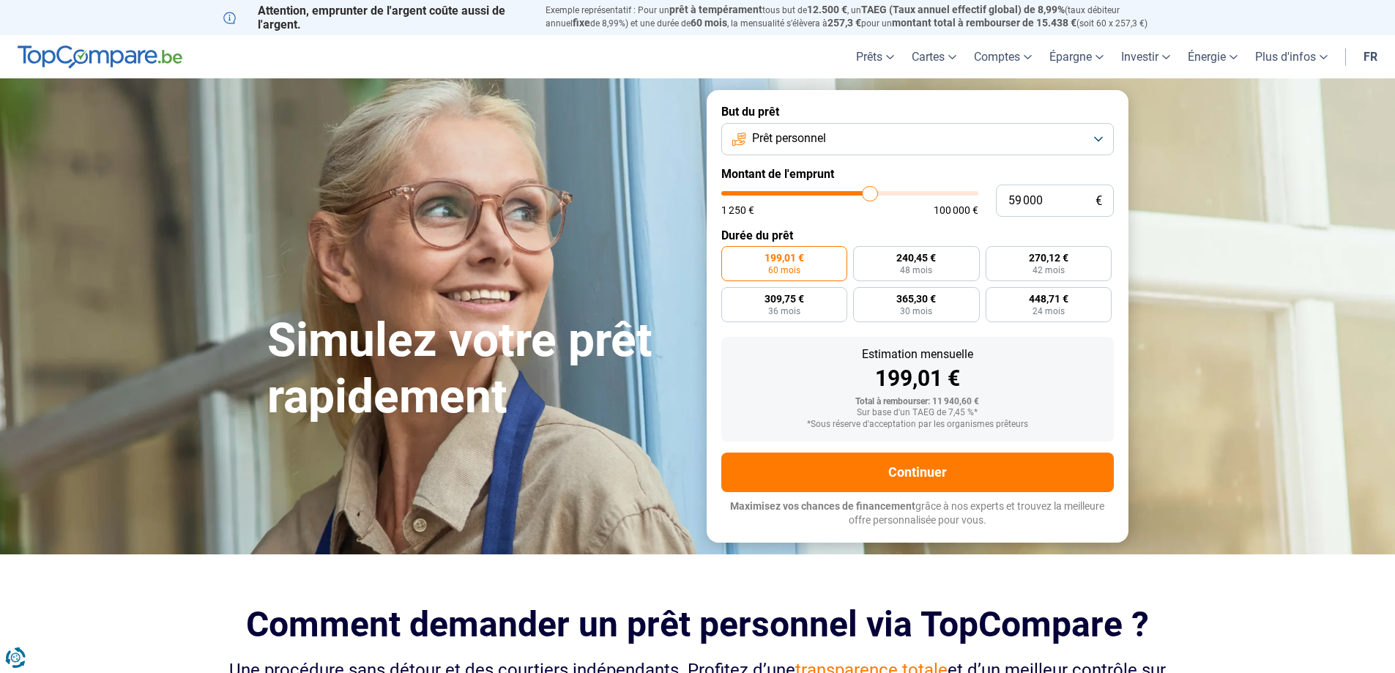
type input "58 750"
type input "58750"
type input "58 500"
type input "58500"
type input "58 000"
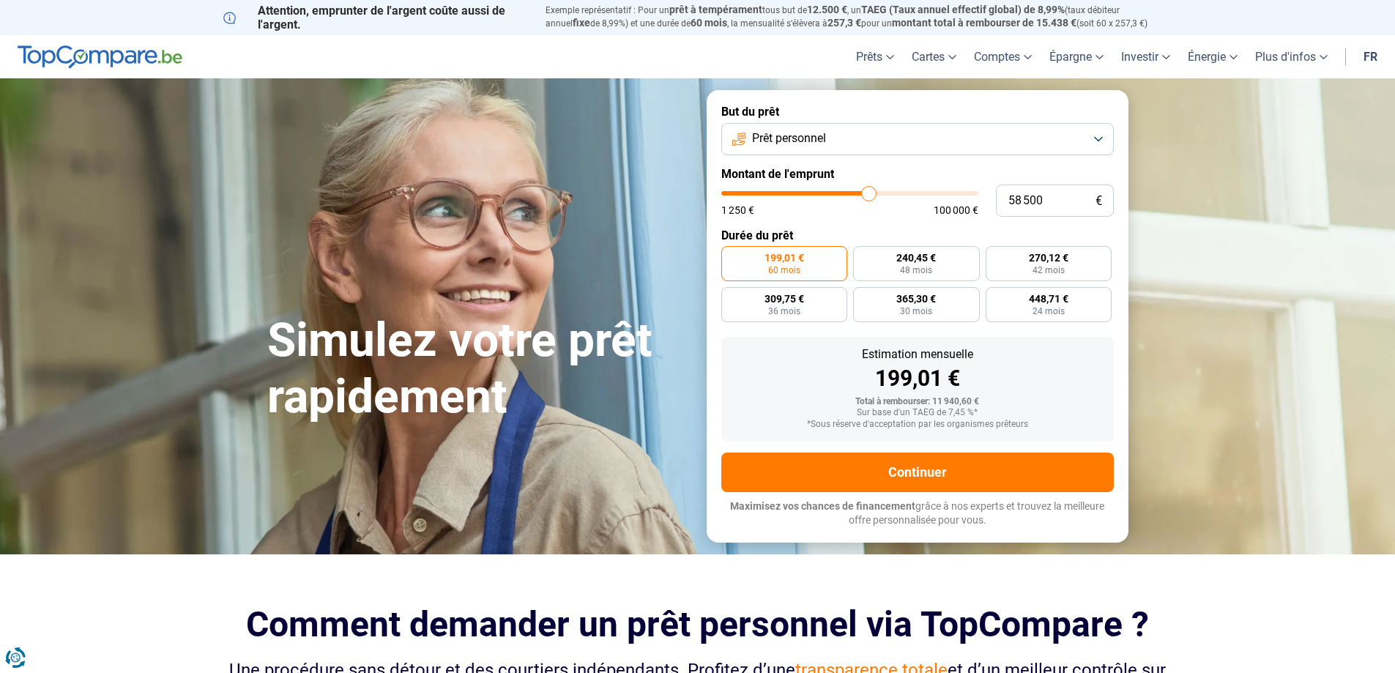
type input "58000"
type input "57 750"
type input "57750"
type input "57 500"
type input "57500"
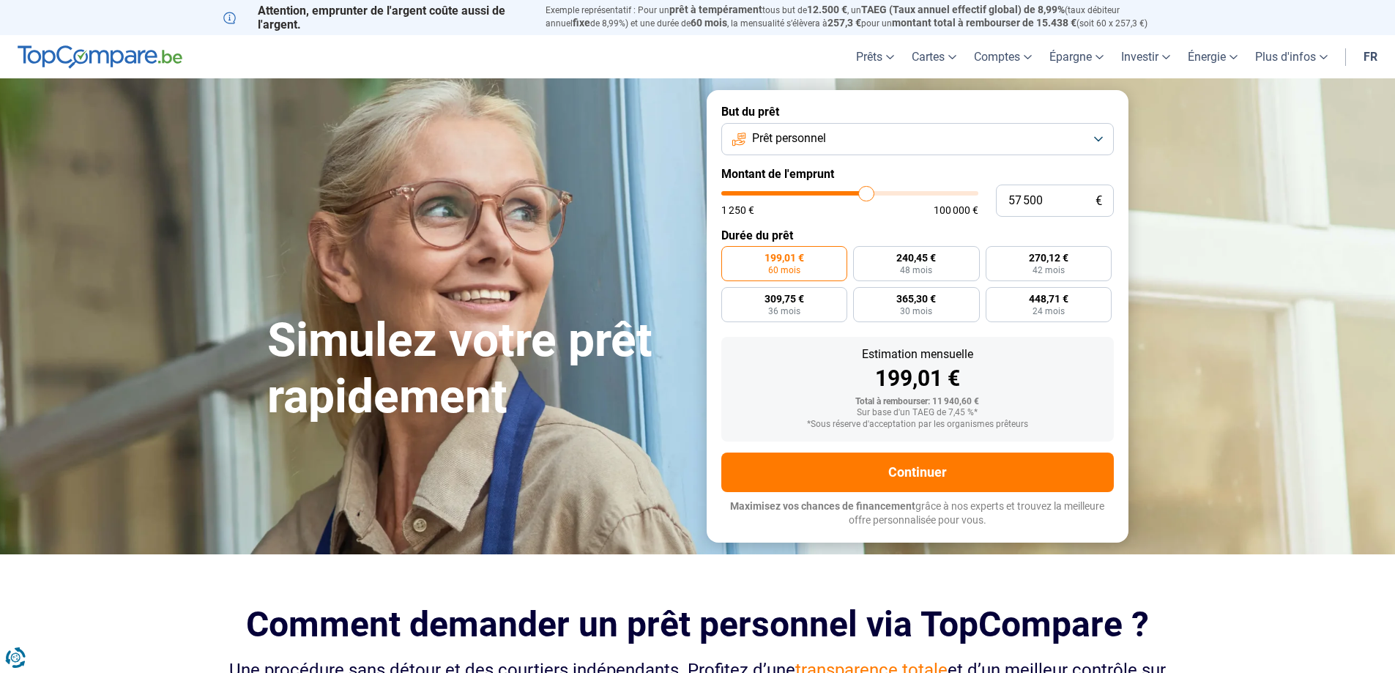
type input "57 250"
type input "57250"
type input "57 000"
type input "57000"
type input "56 500"
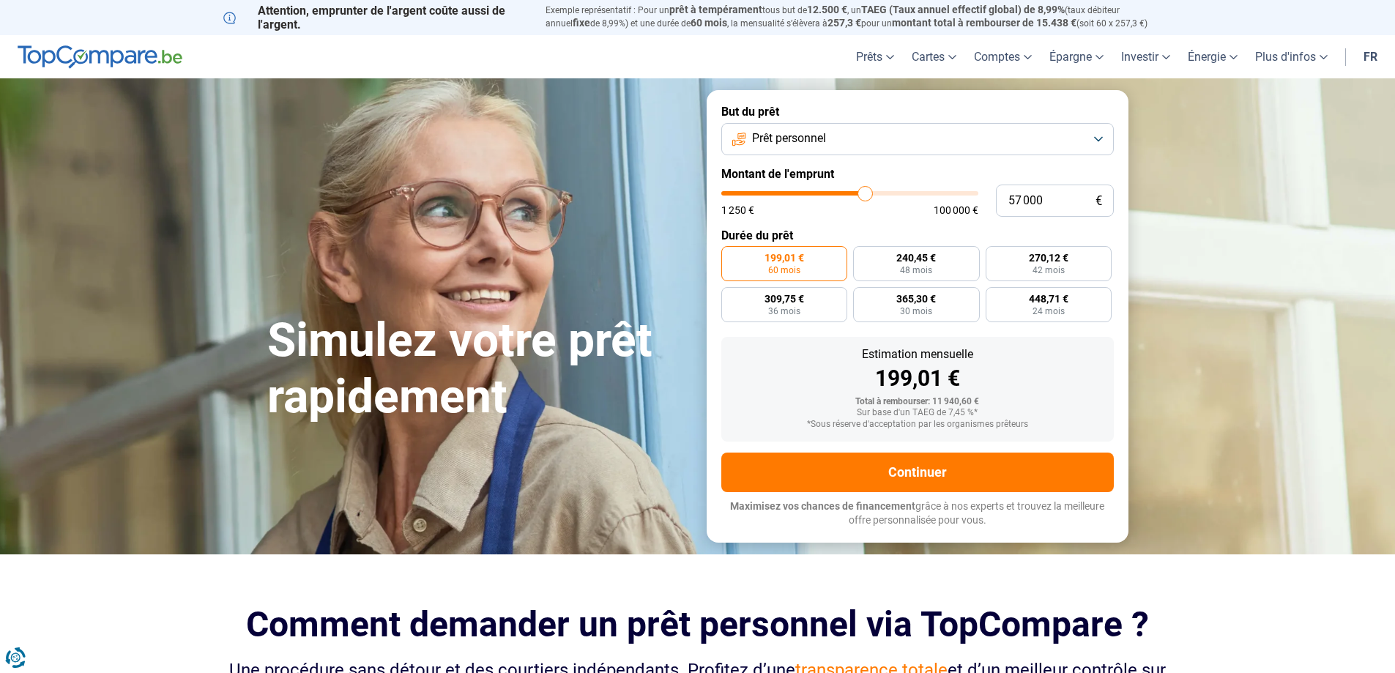
type input "56500"
type input "56 250"
type input "56250"
type input "55 750"
type input "55750"
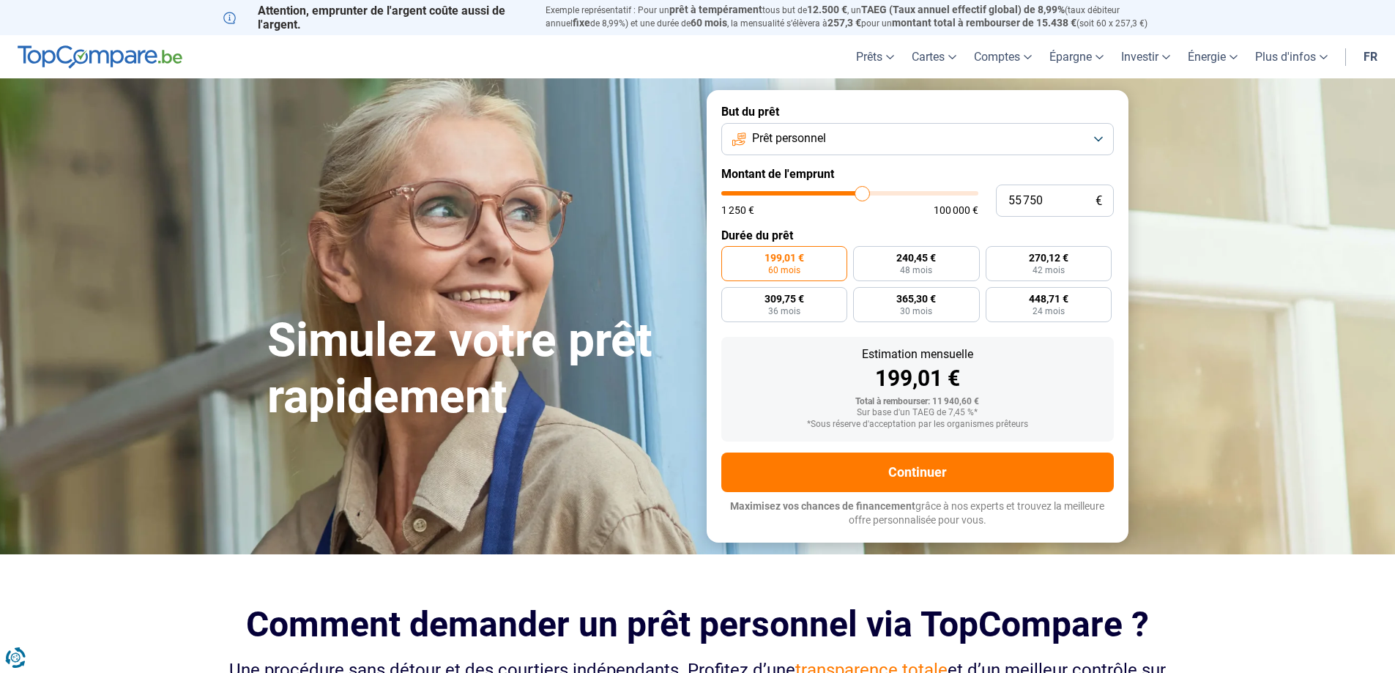
type input "54 250"
type input "54250"
type input "54 000"
type input "54000"
type input "53 500"
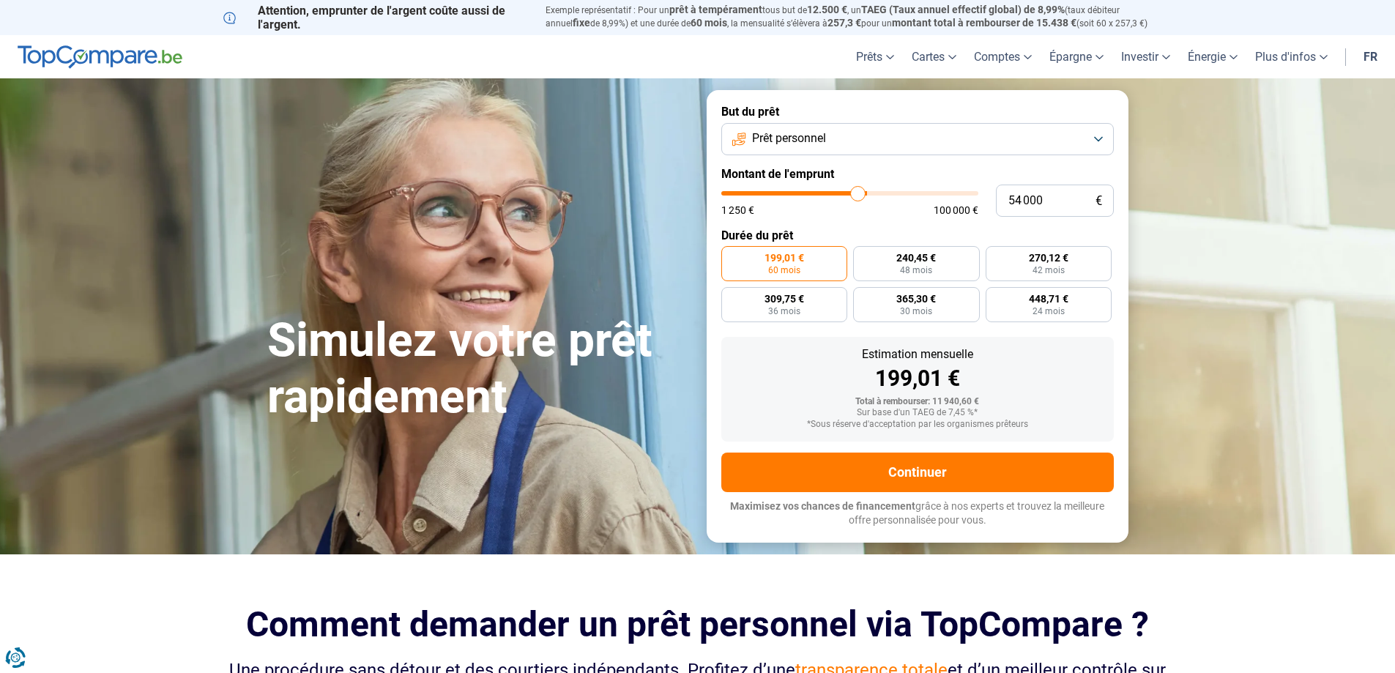
type input "53500"
type input "53 250"
type input "53250"
type input "52 750"
type input "52750"
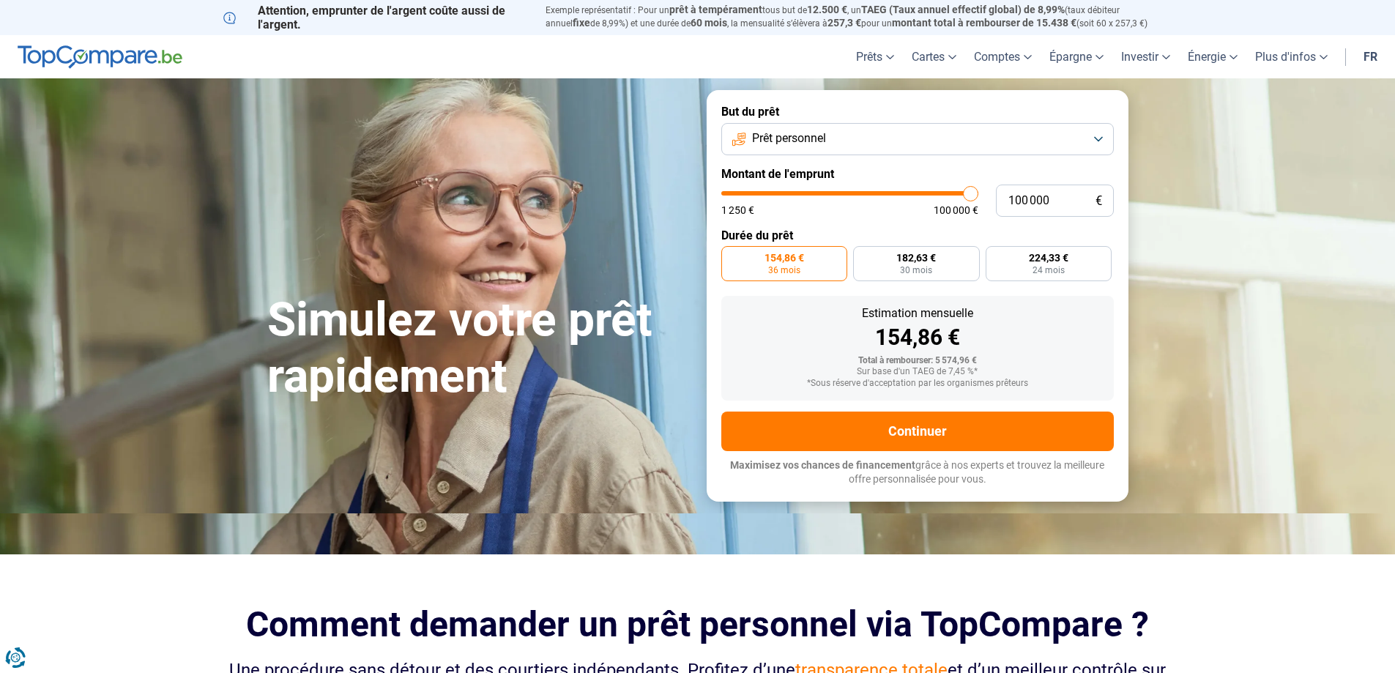
drag, startPoint x: 738, startPoint y: 210, endPoint x: 1340, endPoint y: 160, distance: 604.2
click at [979, 191] on input "range" at bounding box center [849, 193] width 257 height 4
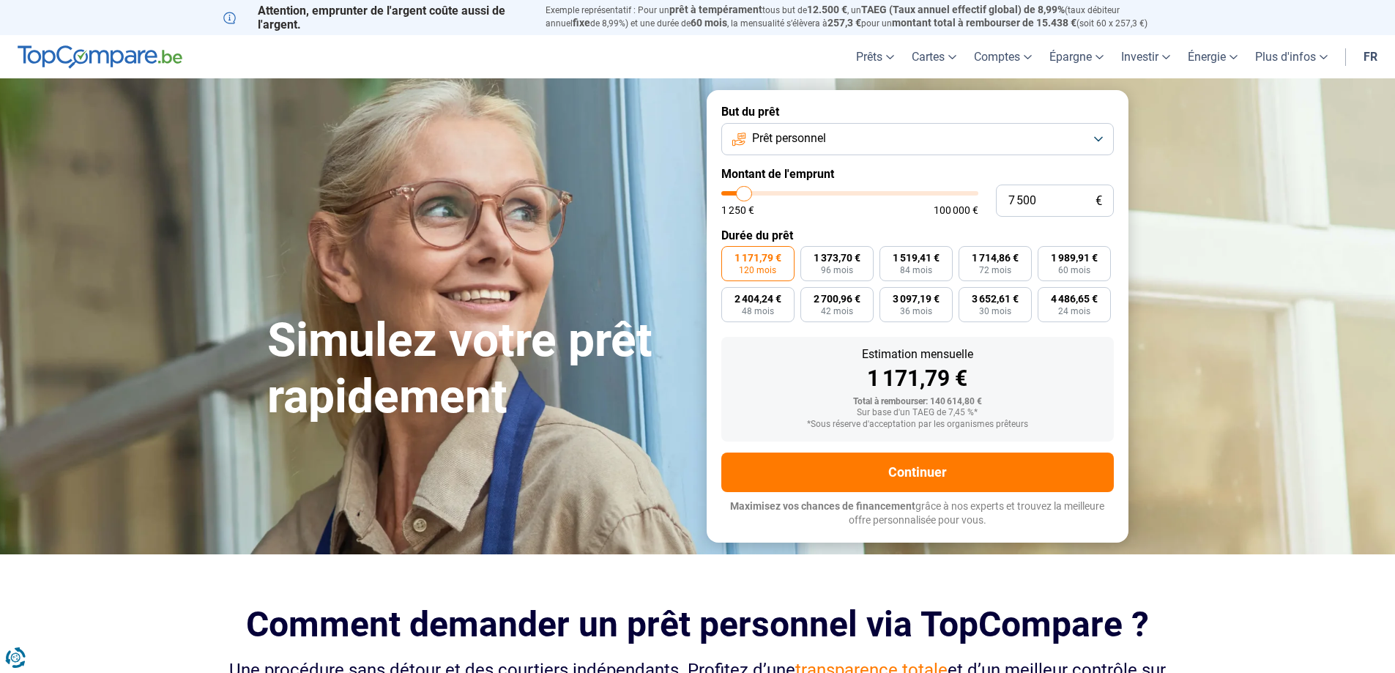
click at [744, 191] on input "range" at bounding box center [849, 193] width 257 height 4
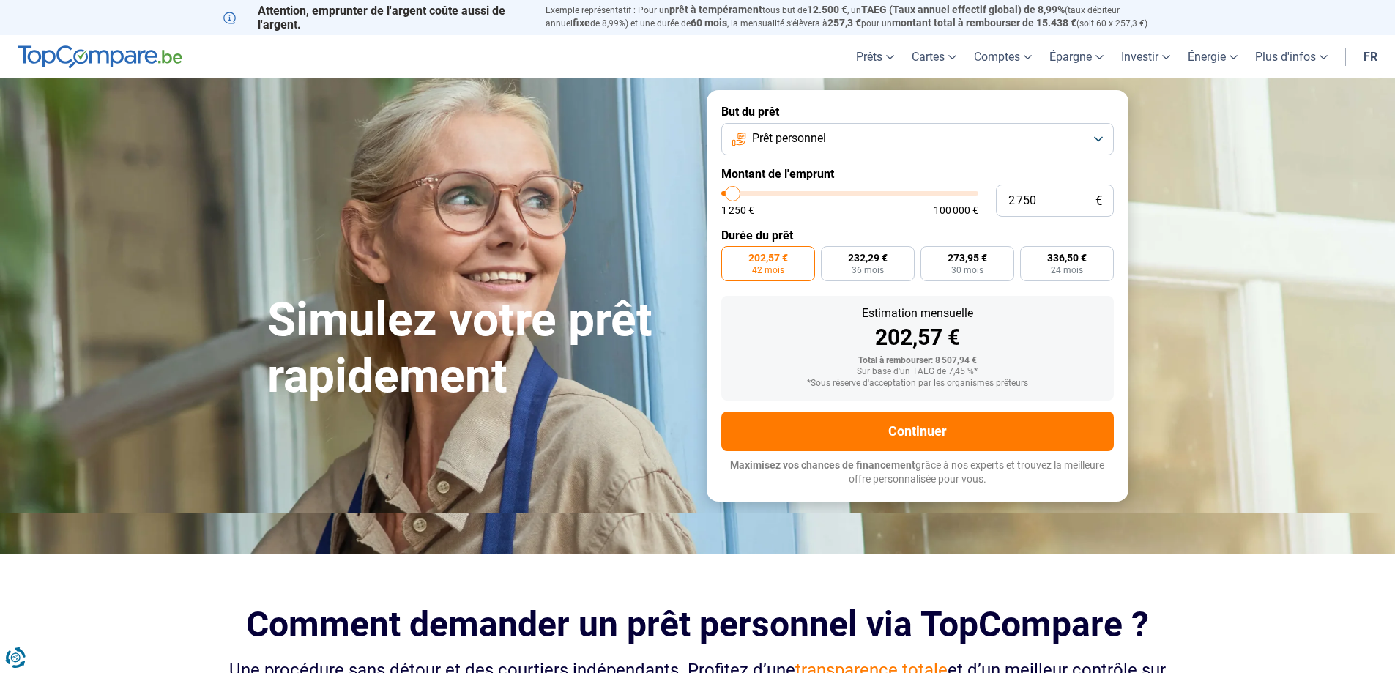
click at [732, 194] on input "range" at bounding box center [849, 193] width 257 height 4
click at [738, 193] on input "range" at bounding box center [849, 193] width 257 height 4
click at [743, 193] on input "range" at bounding box center [849, 193] width 257 height 4
click at [738, 192] on input "range" at bounding box center [849, 193] width 257 height 4
click at [732, 192] on input "range" at bounding box center [849, 193] width 257 height 4
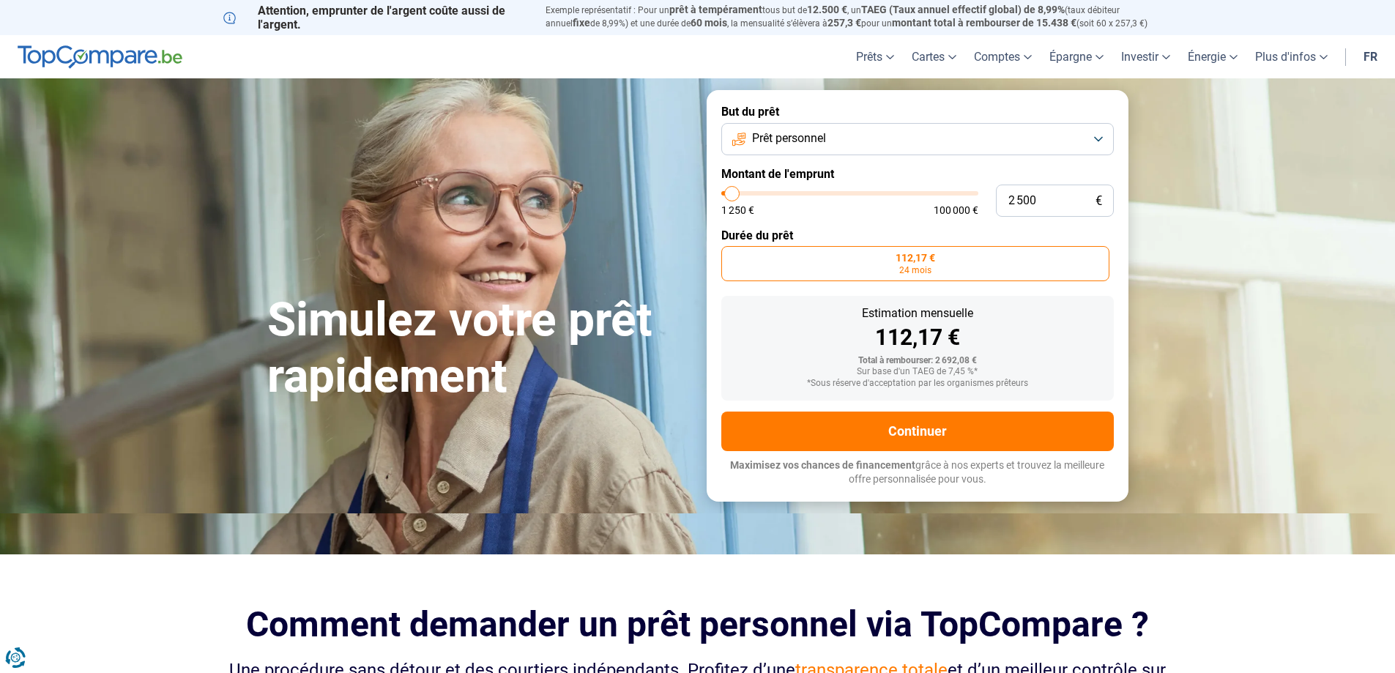
click at [733, 191] on input "range" at bounding box center [849, 193] width 257 height 4
click at [738, 191] on input "range" at bounding box center [849, 193] width 257 height 4
click at [743, 191] on input "range" at bounding box center [849, 193] width 257 height 4
click at [738, 191] on input "range" at bounding box center [849, 193] width 257 height 4
click at [736, 192] on input "range" at bounding box center [849, 193] width 257 height 4
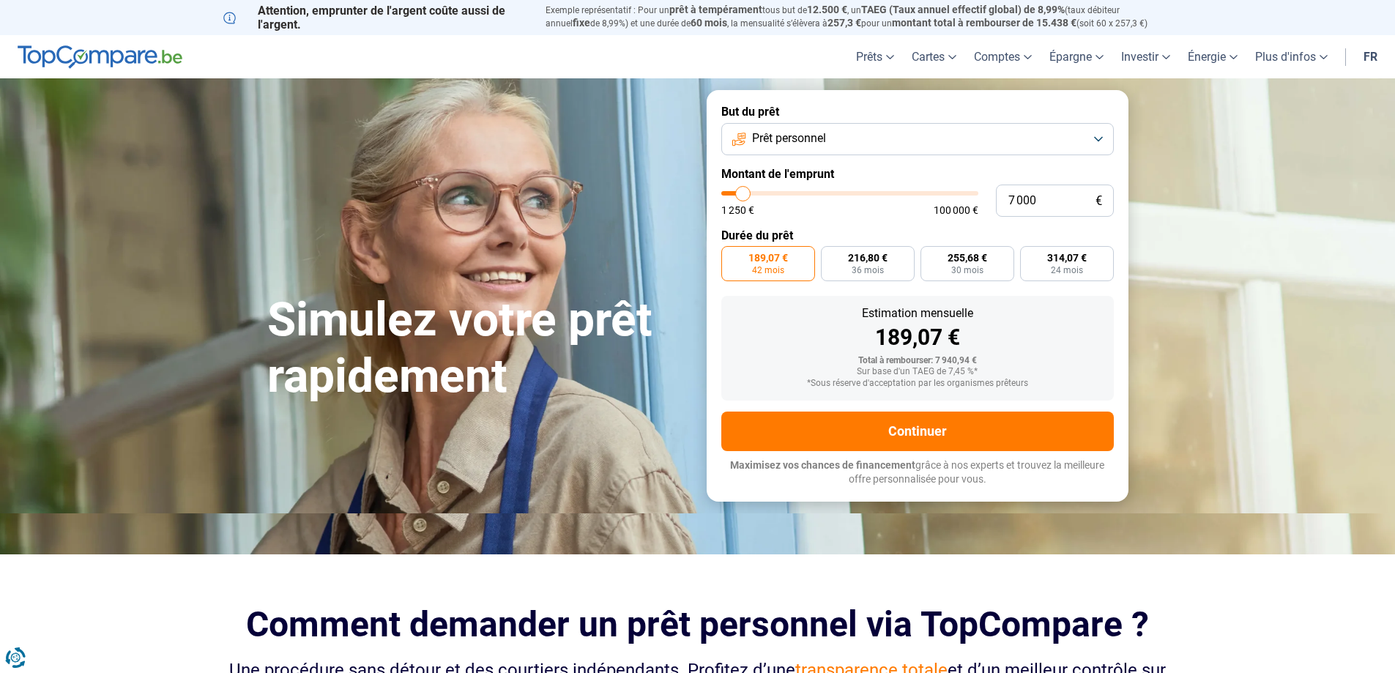
click at [736, 192] on input "range" at bounding box center [849, 193] width 257 height 4
click at [733, 193] on input "range" at bounding box center [849, 193] width 257 height 4
click at [738, 193] on input "range" at bounding box center [849, 193] width 257 height 4
click at [1298, 316] on section "Simulez votre prêt rapidement Simulez votre prêt rapidement But du prêt Prêt pe…" at bounding box center [697, 295] width 1395 height 434
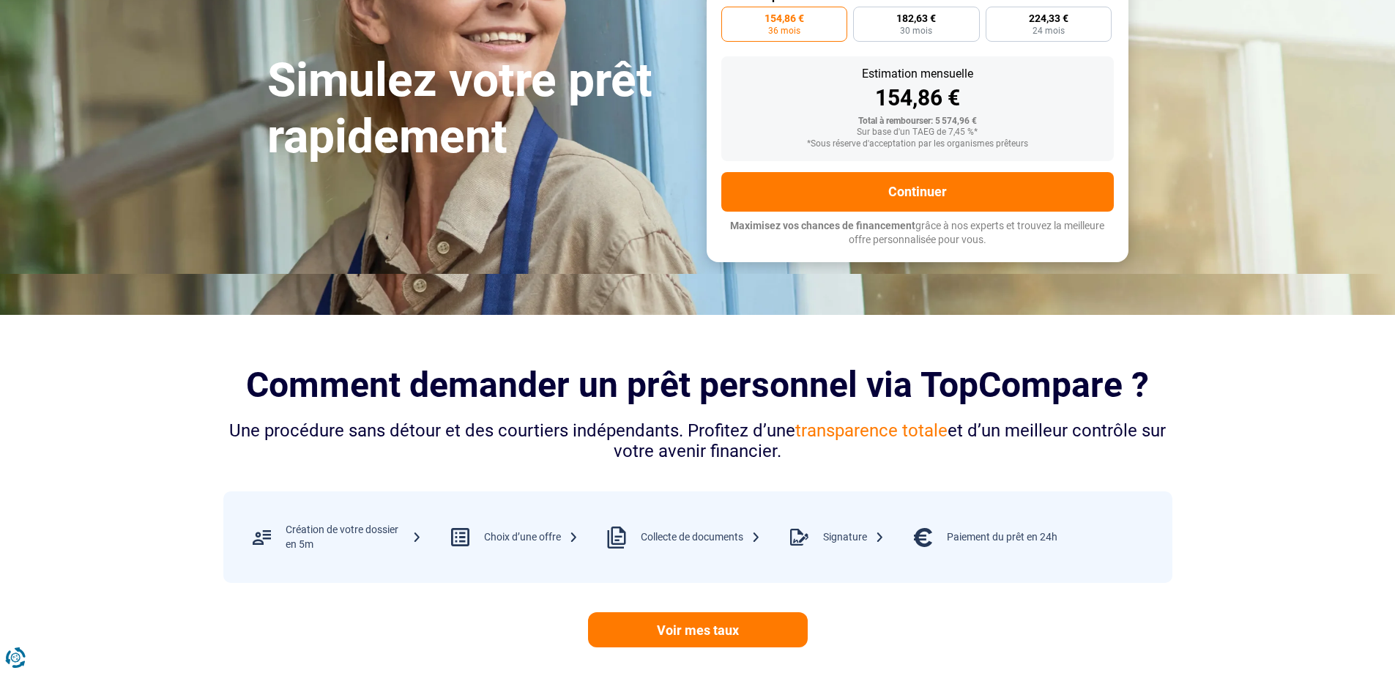
scroll to position [73, 0]
